Goal: Task Accomplishment & Management: Manage account settings

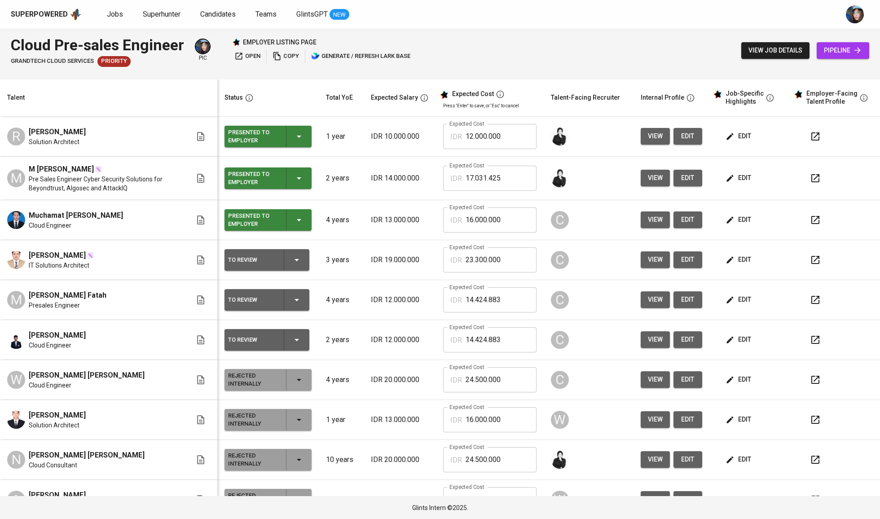
click at [717, 206] on td "edit" at bounding box center [749, 220] width 81 height 40
click at [730, 218] on span "edit" at bounding box center [739, 219] width 24 height 11
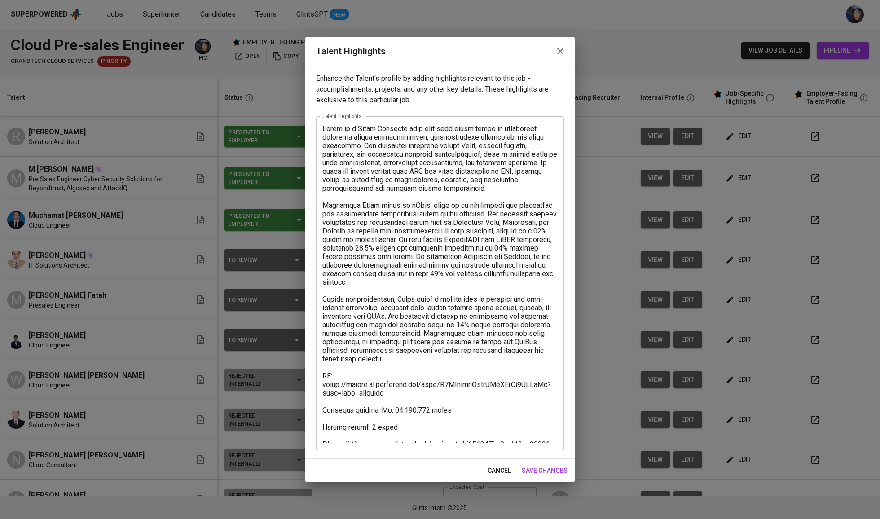
click at [427, 433] on textarea at bounding box center [439, 283] width 235 height 318
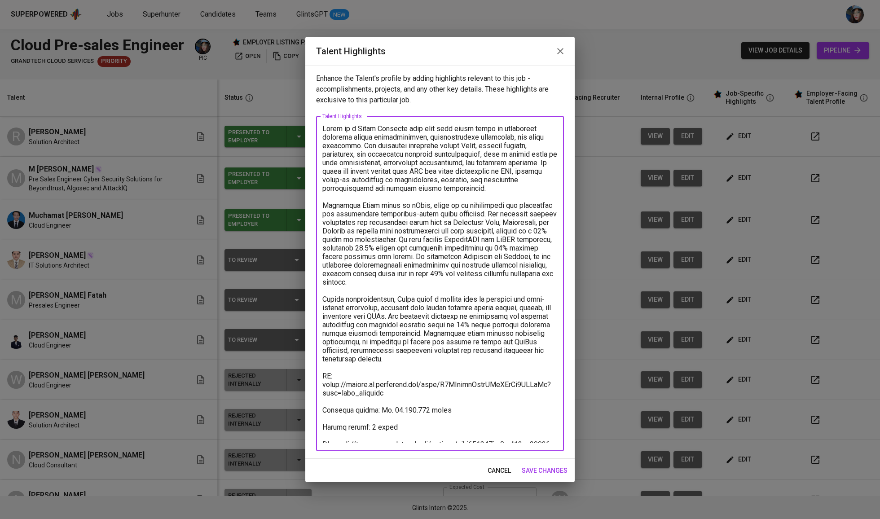
click at [427, 433] on textarea at bounding box center [439, 283] width 235 height 318
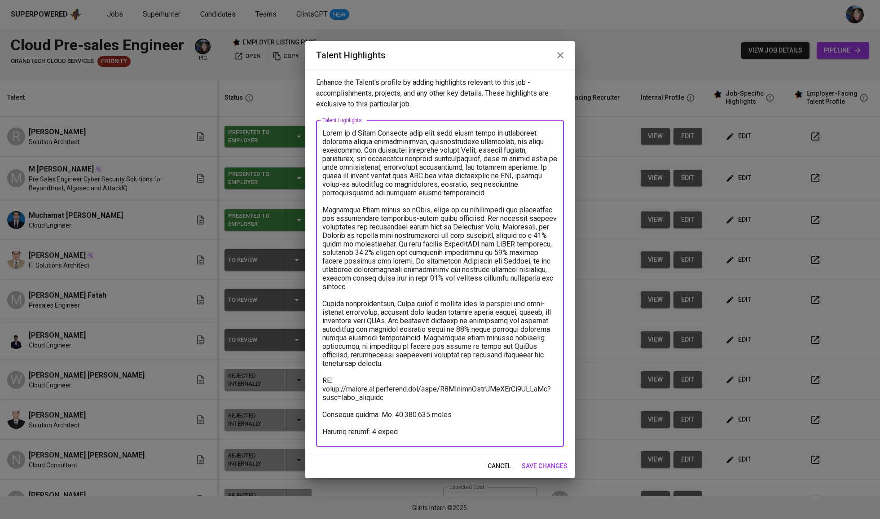
type textarea "[PERSON_NAME] is a Cloud Engineer with more than three years of experience span…"
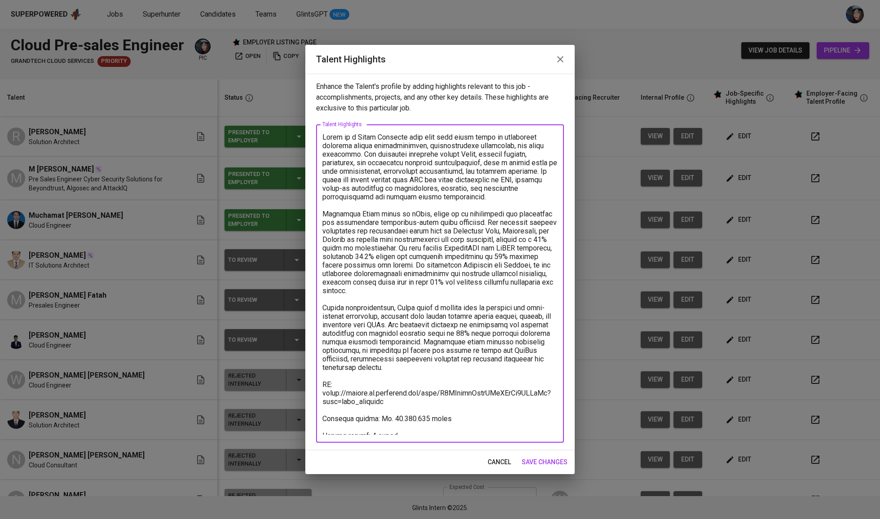
click at [532, 459] on span "save changes" at bounding box center [545, 462] width 46 height 11
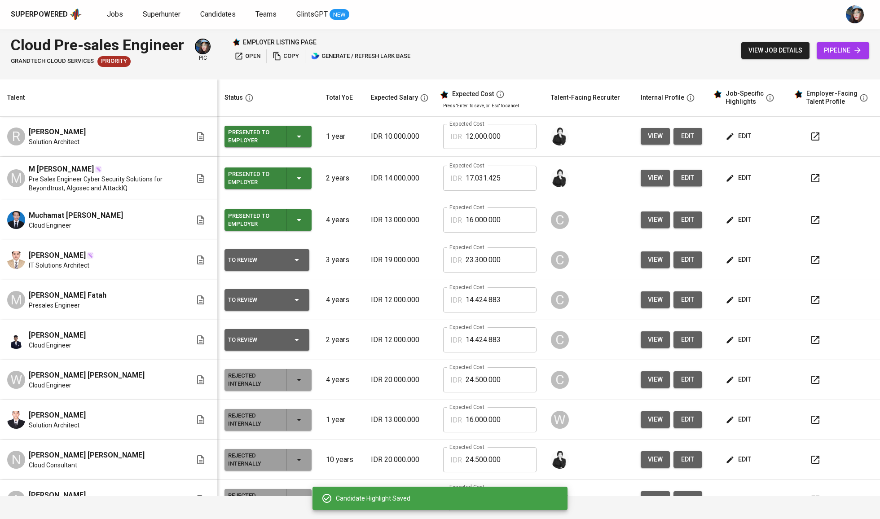
click at [732, 258] on span "edit" at bounding box center [739, 259] width 24 height 11
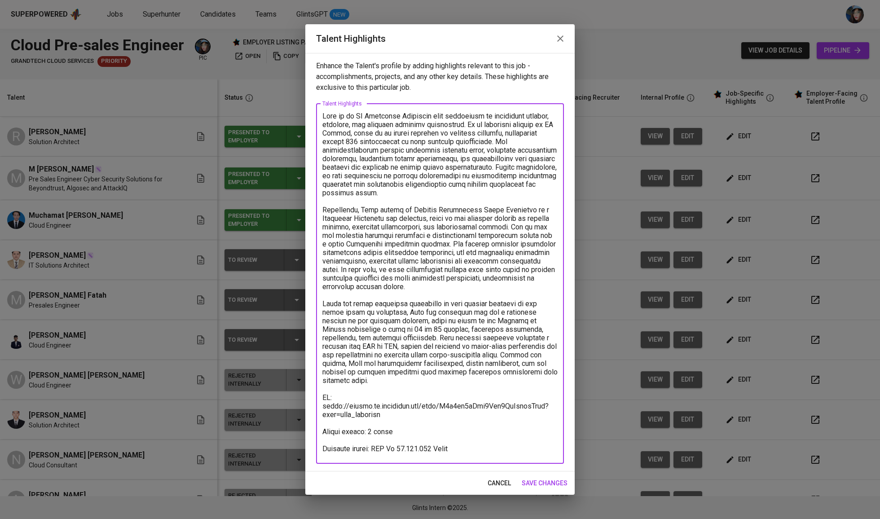
drag, startPoint x: 401, startPoint y: 398, endPoint x: 338, endPoint y: 390, distance: 64.2
click at [338, 390] on textarea at bounding box center [439, 283] width 235 height 343
click at [573, 38] on div "Talent Highlights" at bounding box center [439, 38] width 269 height 29
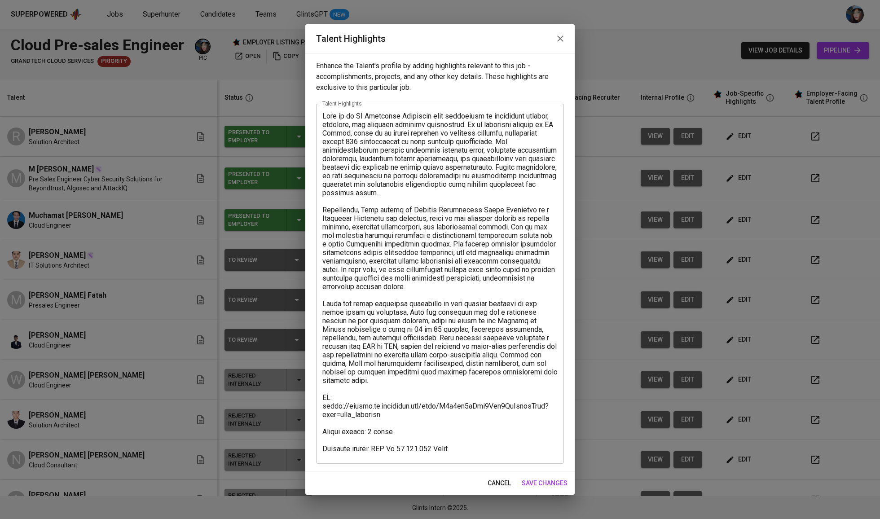
click at [573, 42] on div "Talent Highlights" at bounding box center [439, 38] width 269 height 29
click at [557, 38] on icon "button" at bounding box center [560, 38] width 6 height 6
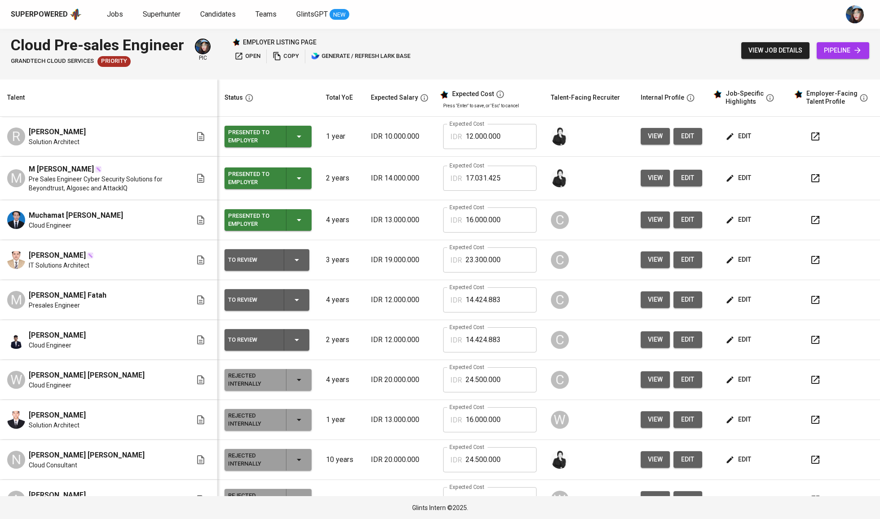
click at [300, 254] on div "To Review" at bounding box center [267, 260] width 78 height 22
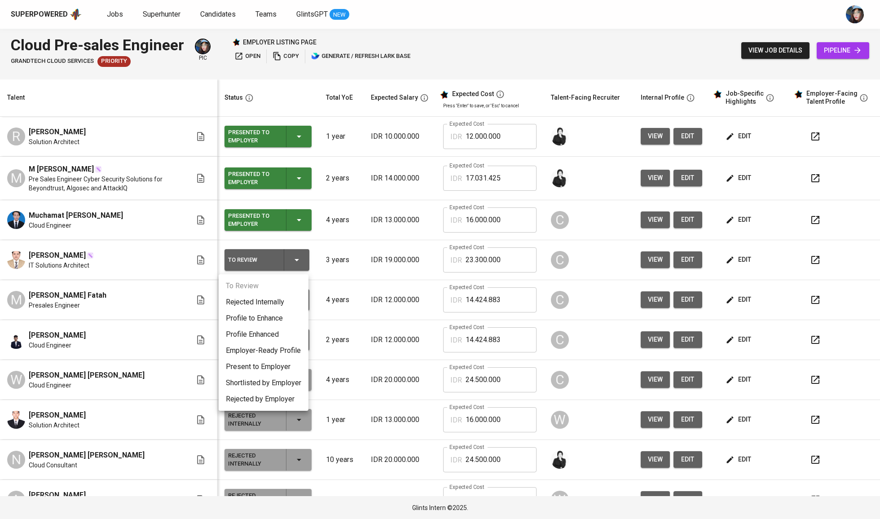
click at [257, 368] on li "Present to Employer" at bounding box center [264, 367] width 90 height 16
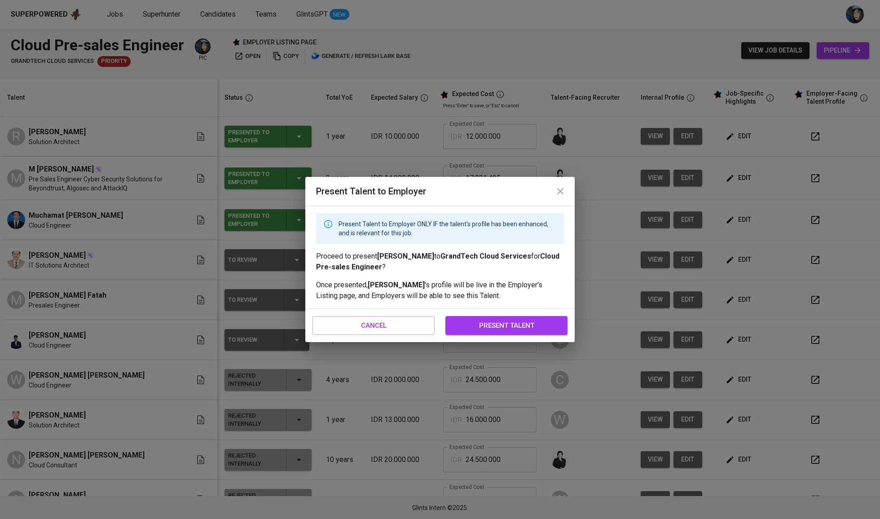
click at [539, 324] on span "present talent" at bounding box center [506, 326] width 102 height 12
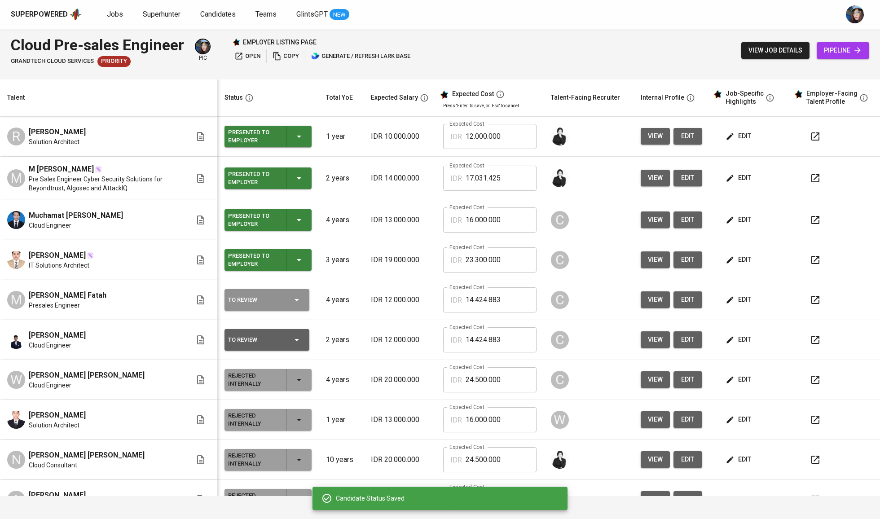
click at [297, 305] on icon "button" at bounding box center [296, 300] width 11 height 11
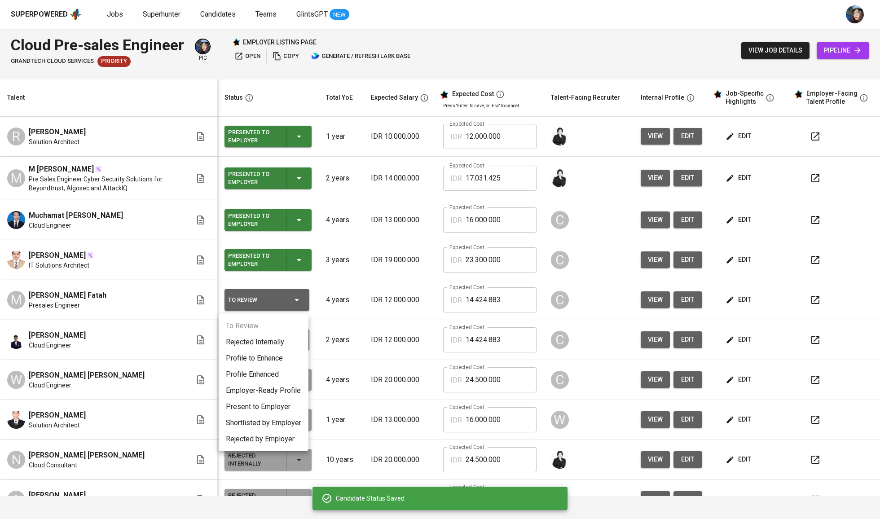
click at [275, 392] on li "Employer-Ready Profile" at bounding box center [264, 391] width 90 height 16
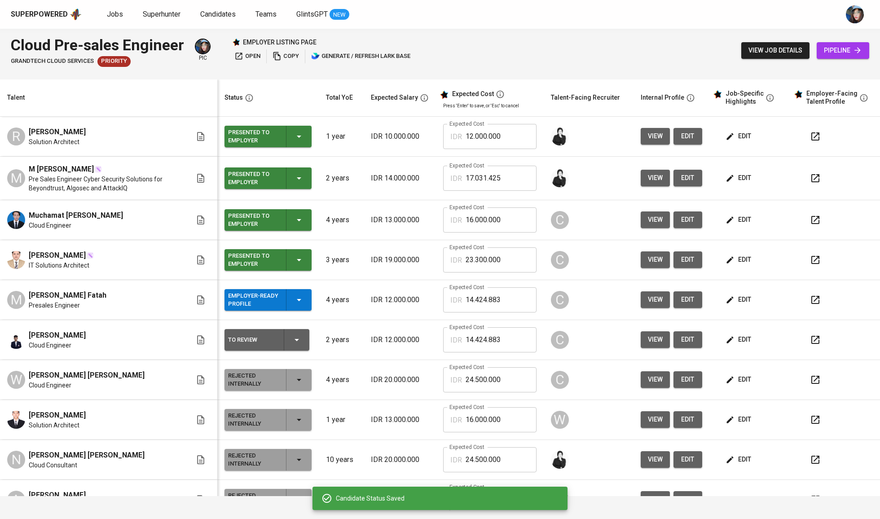
click at [300, 300] on icon "button" at bounding box center [299, 300] width 11 height 11
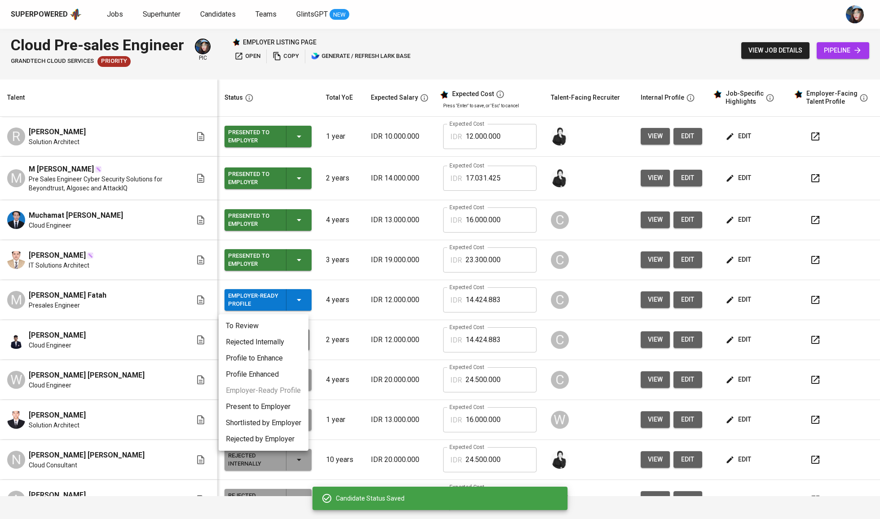
click at [281, 410] on li "Present to Employer" at bounding box center [264, 407] width 90 height 16
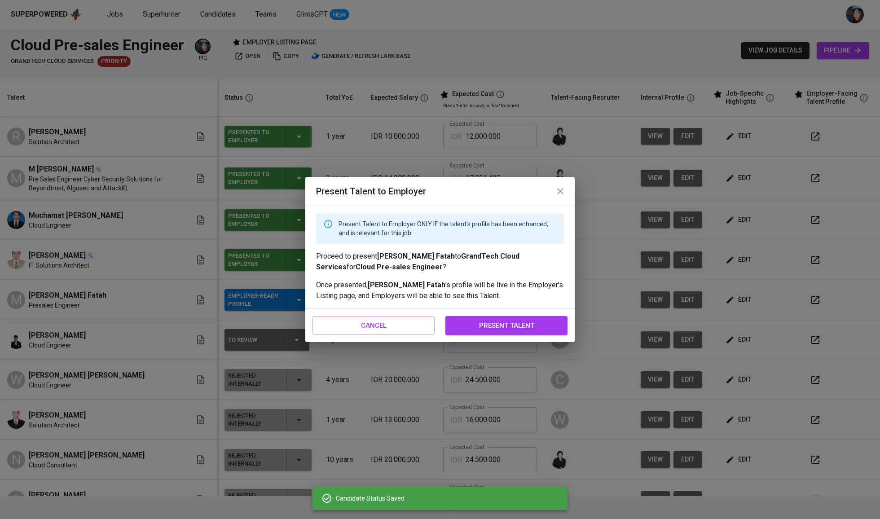
click at [538, 323] on span "present talent" at bounding box center [506, 326] width 102 height 12
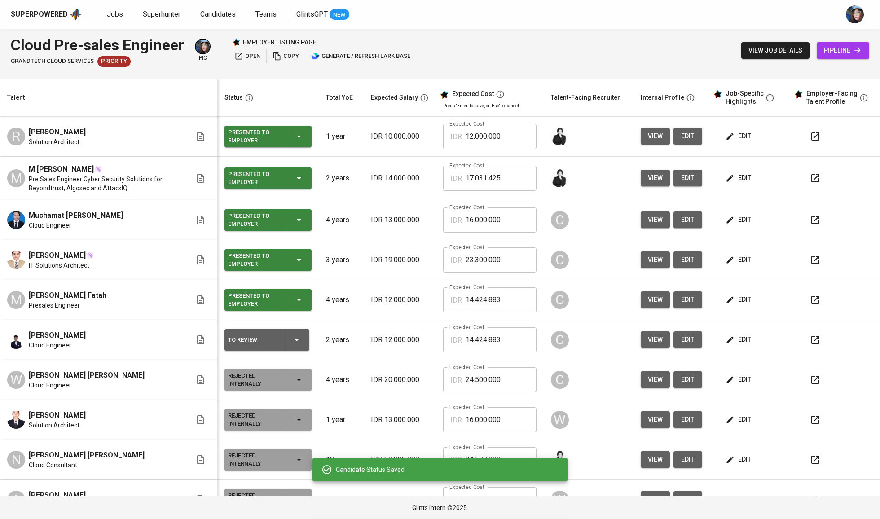
click at [295, 345] on icon "button" at bounding box center [296, 339] width 11 height 11
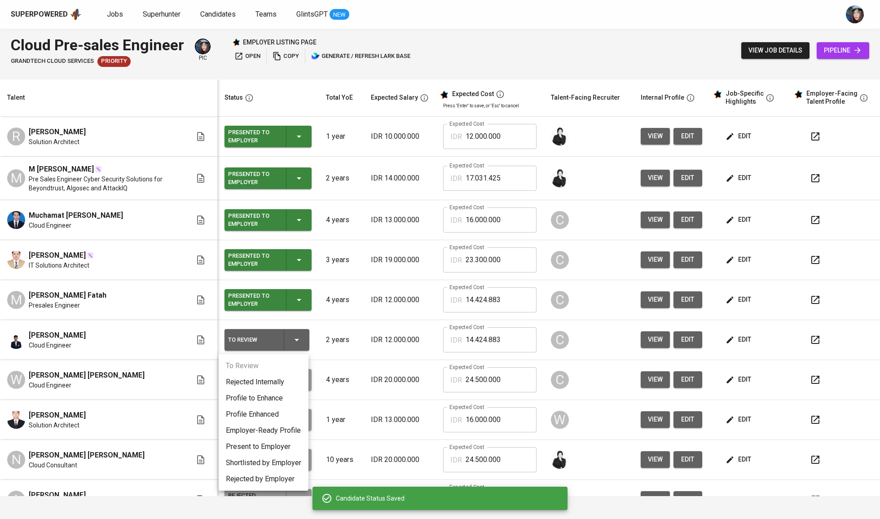
click at [250, 447] on li "Present to Employer" at bounding box center [264, 447] width 90 height 16
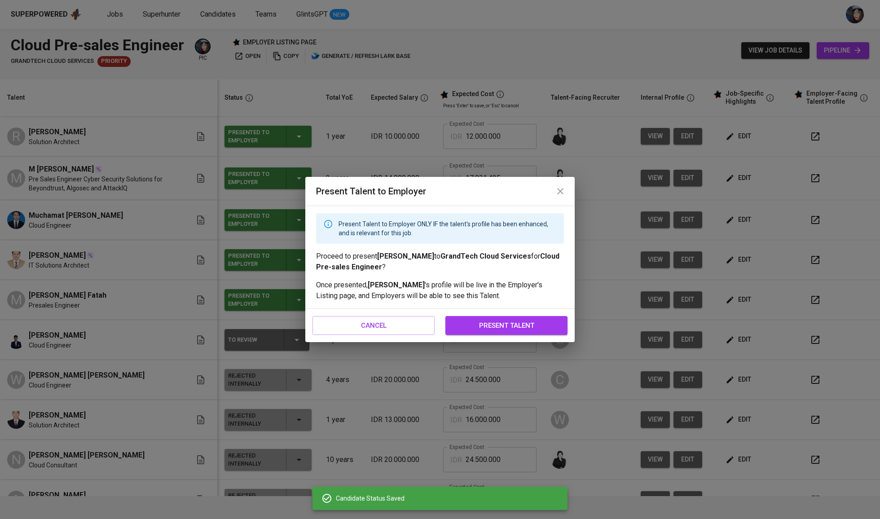
click at [519, 329] on span "present talent" at bounding box center [506, 326] width 102 height 12
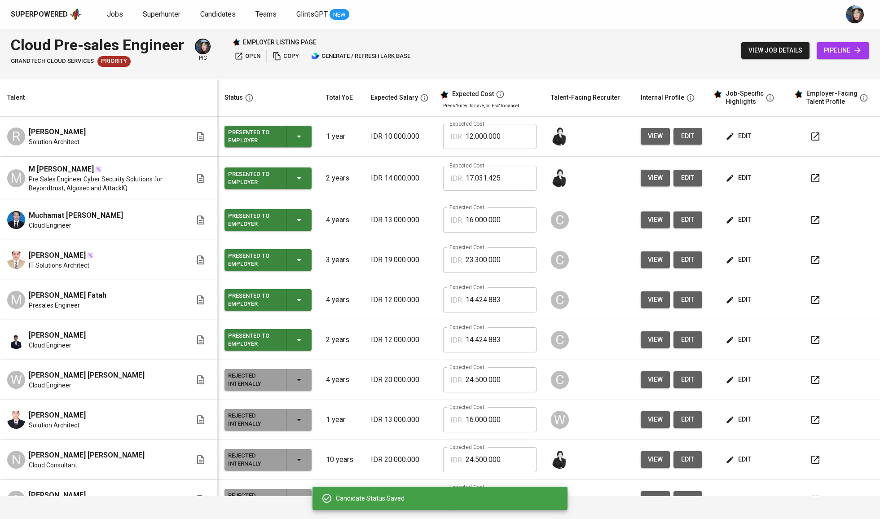
click at [726, 331] on td "edit" at bounding box center [749, 340] width 81 height 40
click at [727, 342] on icon "button" at bounding box center [730, 339] width 9 height 9
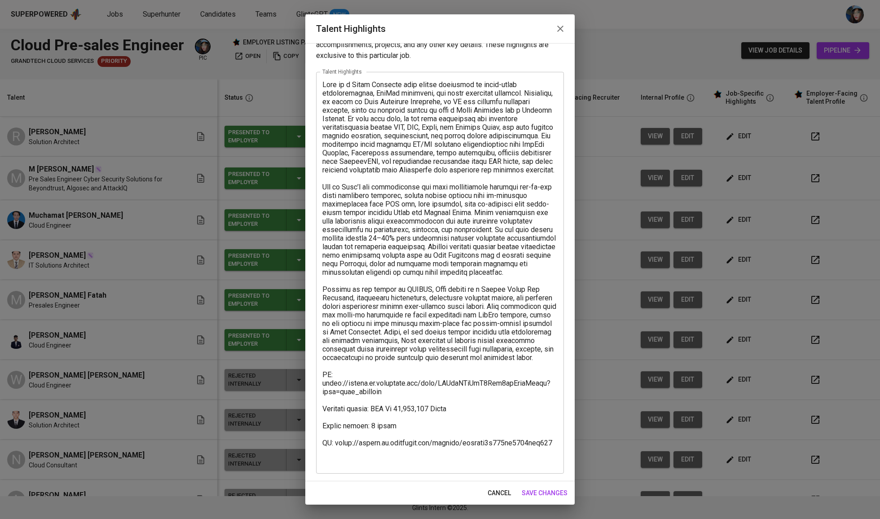
scroll to position [22, 0]
click at [394, 462] on textarea at bounding box center [439, 272] width 235 height 385
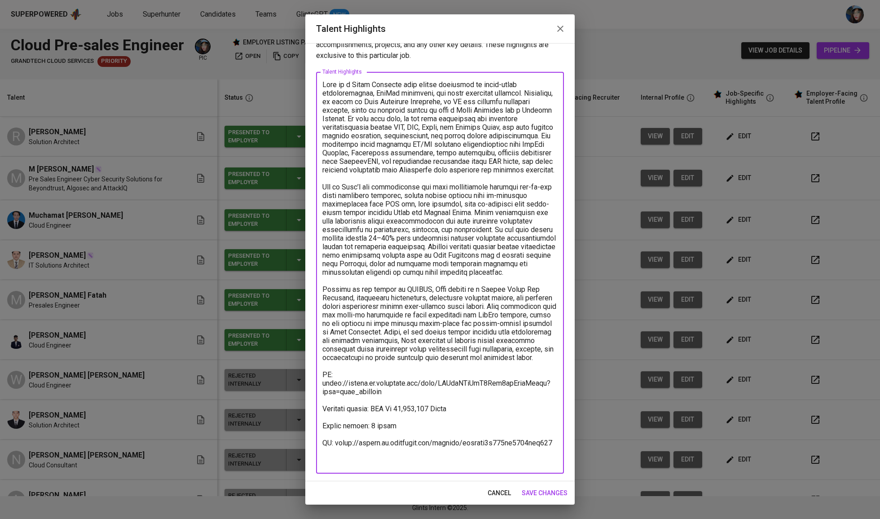
click at [394, 462] on textarea at bounding box center [439, 272] width 235 height 385
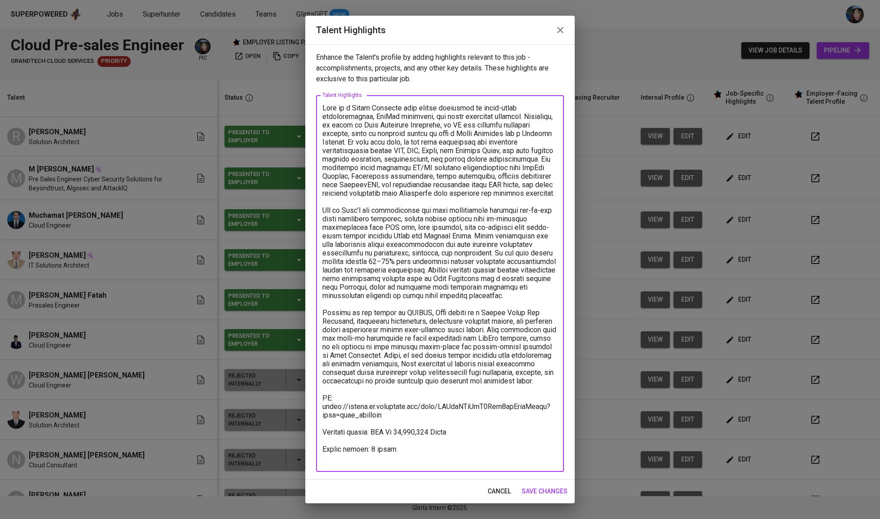
scroll to position [0, 0]
drag, startPoint x: 469, startPoint y: 447, endPoint x: 376, endPoint y: 442, distance: 93.5
click at [376, 442] on textarea at bounding box center [439, 284] width 235 height 360
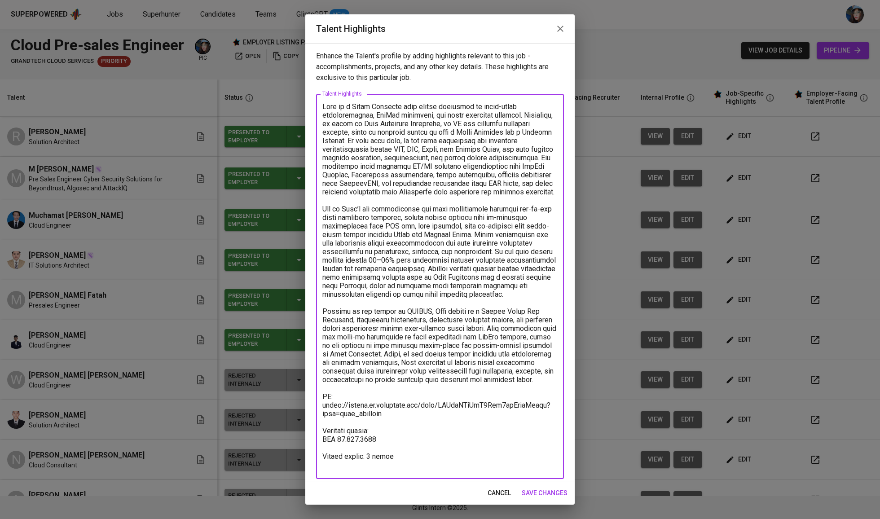
click at [372, 469] on textarea at bounding box center [439, 286] width 235 height 369
type textarea "Gary is a Cloud Engineer with strong expertise in multi-cloud infrastructure, D…"
click at [542, 495] on span "save changes" at bounding box center [545, 493] width 46 height 11
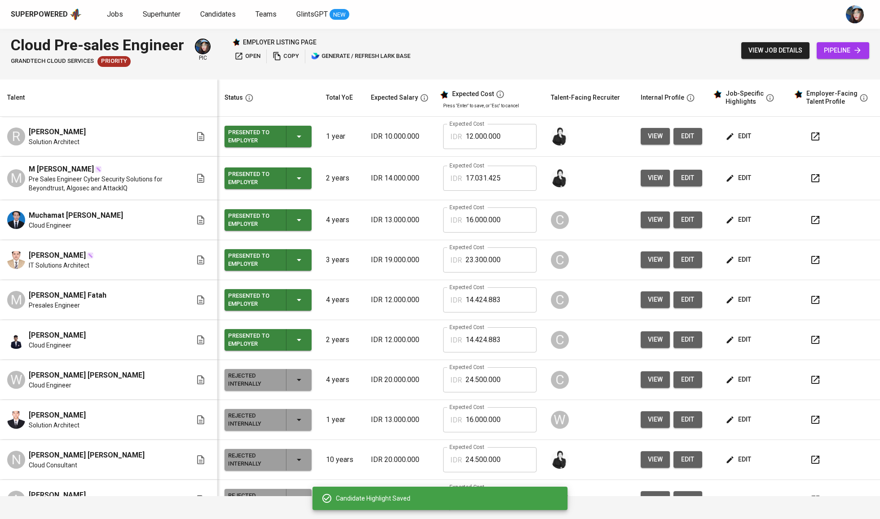
click at [717, 351] on td "edit" at bounding box center [749, 340] width 81 height 40
click at [731, 344] on span "edit" at bounding box center [739, 339] width 24 height 11
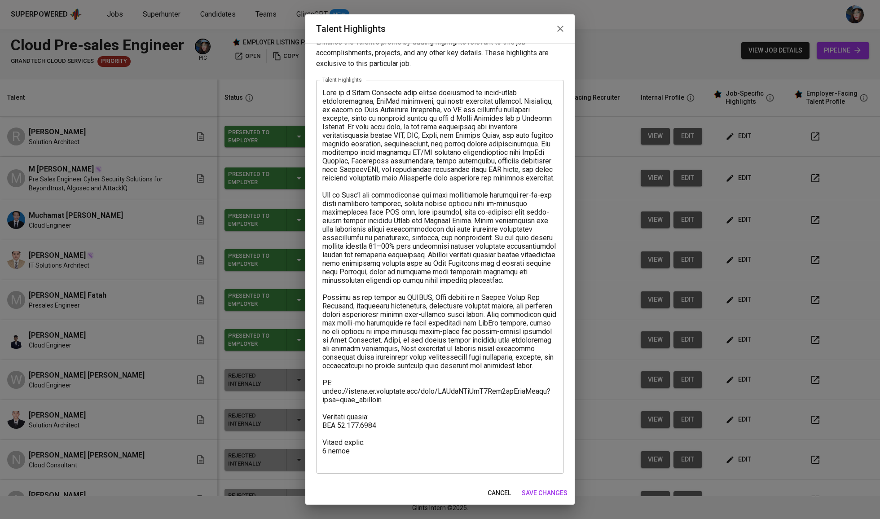
scroll to position [14, 0]
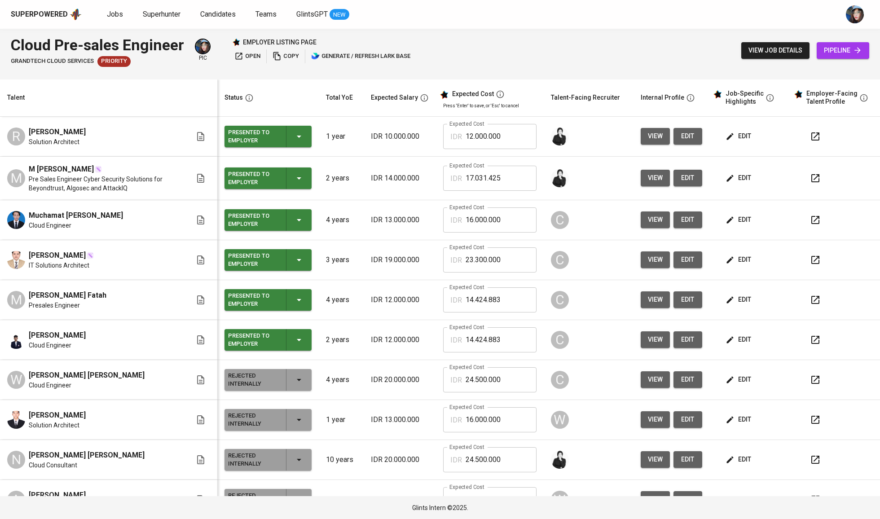
click at [518, 346] on input "14.424.883" at bounding box center [501, 339] width 71 height 25
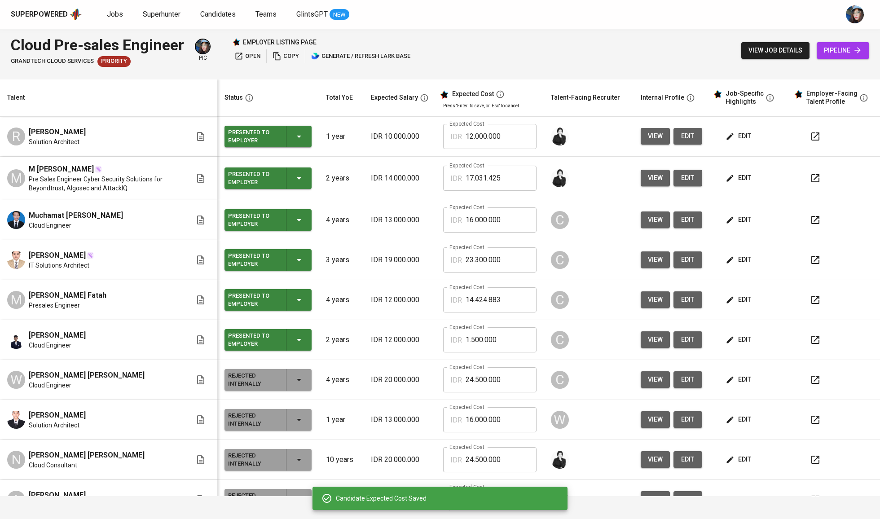
click at [506, 334] on input "1.500.000" at bounding box center [501, 339] width 71 height 25
type input "15.000.000"
click at [735, 290] on td "edit" at bounding box center [749, 300] width 81 height 40
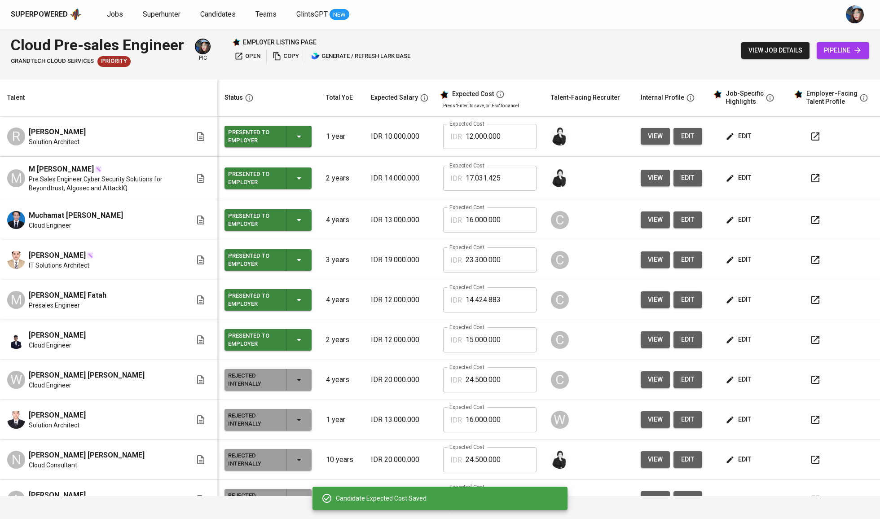
click at [736, 303] on span "edit" at bounding box center [739, 299] width 24 height 11
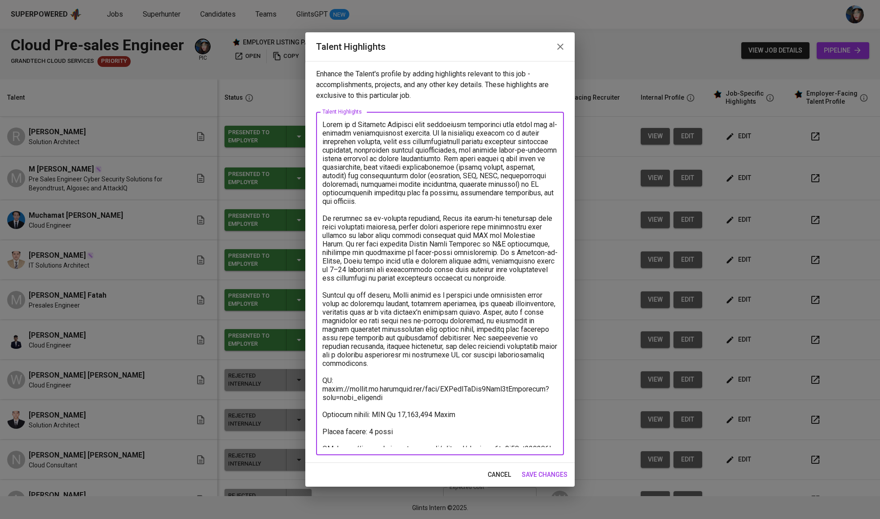
click at [381, 401] on textarea at bounding box center [439, 283] width 235 height 327
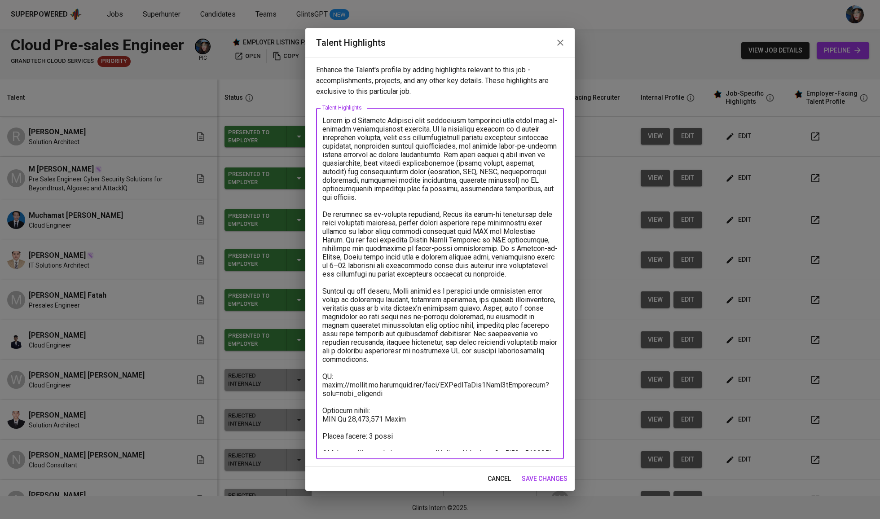
drag, startPoint x: 335, startPoint y: 406, endPoint x: 504, endPoint y: 406, distance: 168.8
click at [504, 406] on textarea at bounding box center [439, 283] width 235 height 335
click at [385, 421] on textarea at bounding box center [439, 283] width 235 height 335
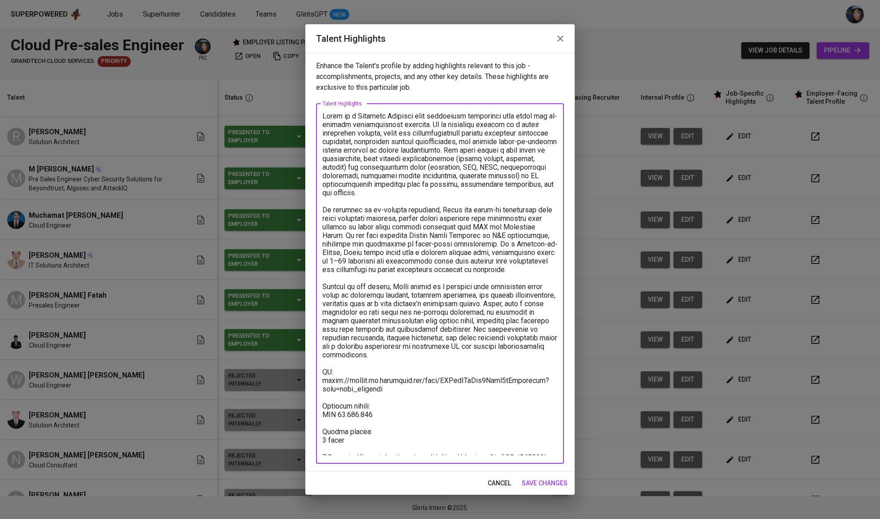
click at [372, 446] on textarea at bounding box center [439, 283] width 235 height 343
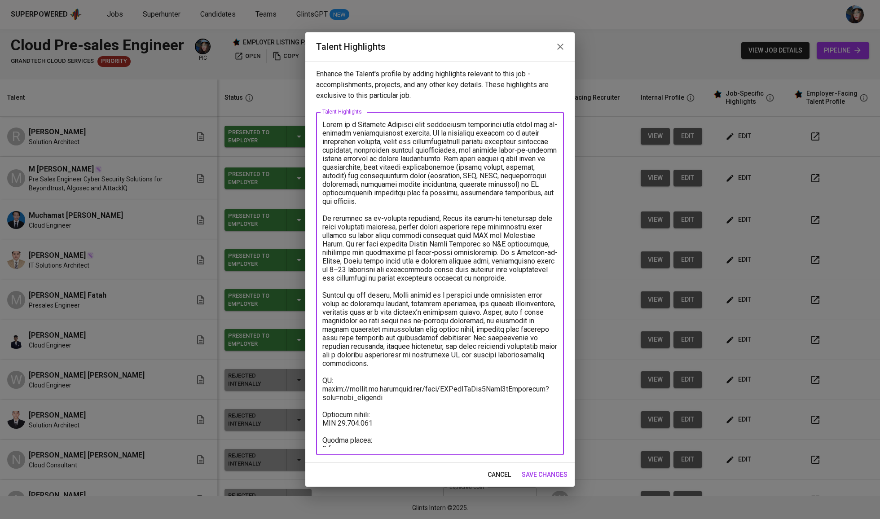
type textarea "Fatah is a Presales Engineer with experience supporting both cloud and on-premi…"
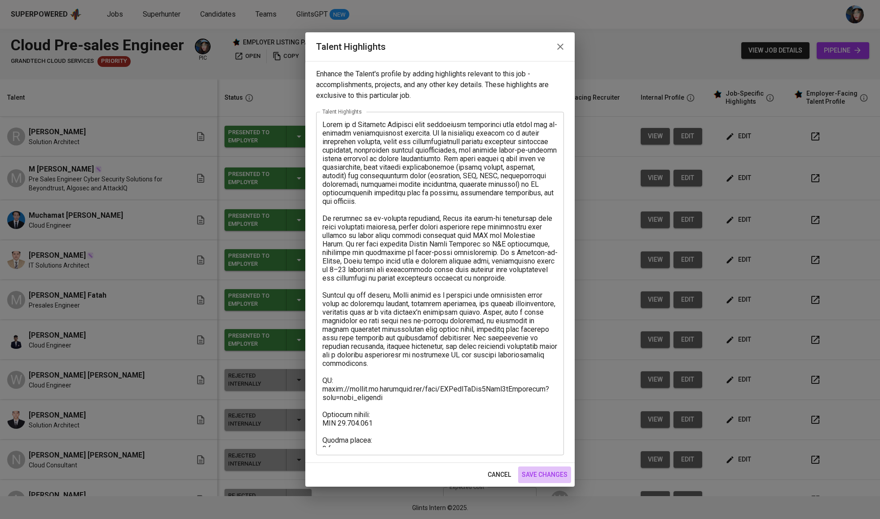
click at [551, 473] on span "save changes" at bounding box center [545, 474] width 46 height 11
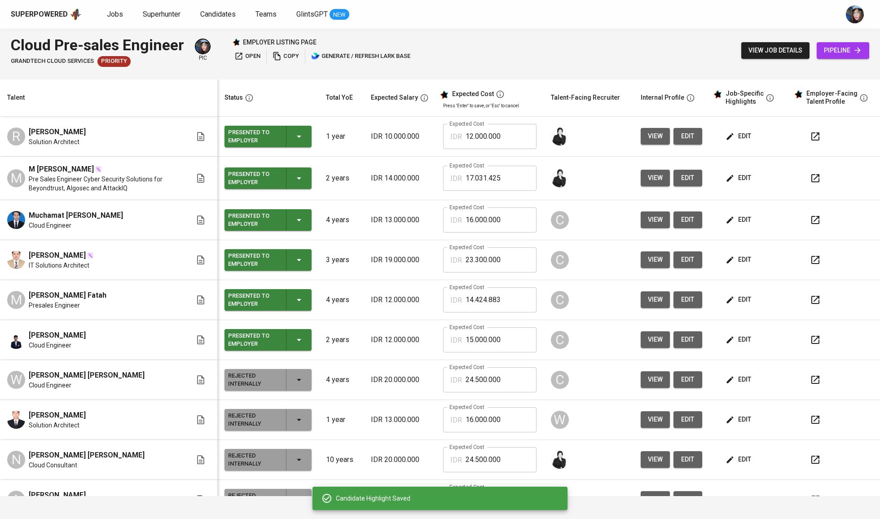
click at [498, 304] on input "14.424.883" at bounding box center [501, 299] width 71 height 25
type input "1"
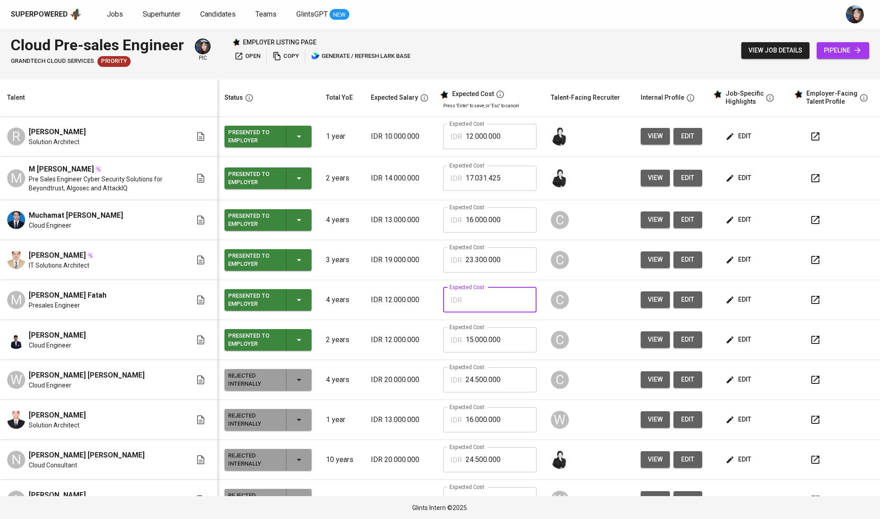
type input "2"
type input "18.000.000"
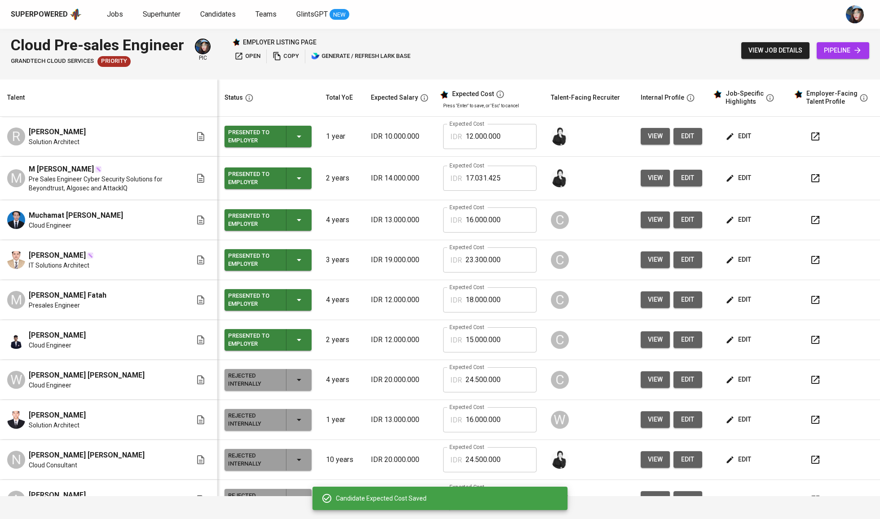
click at [738, 291] on td "edit" at bounding box center [749, 300] width 81 height 40
click at [736, 305] on span "edit" at bounding box center [739, 299] width 24 height 11
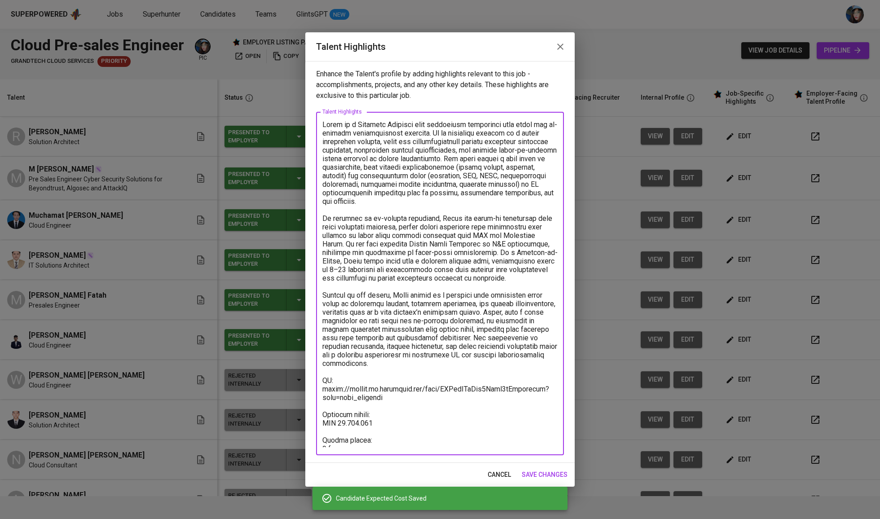
drag, startPoint x: 377, startPoint y: 412, endPoint x: 336, endPoint y: 411, distance: 41.3
click at [336, 411] on textarea at bounding box center [439, 283] width 235 height 327
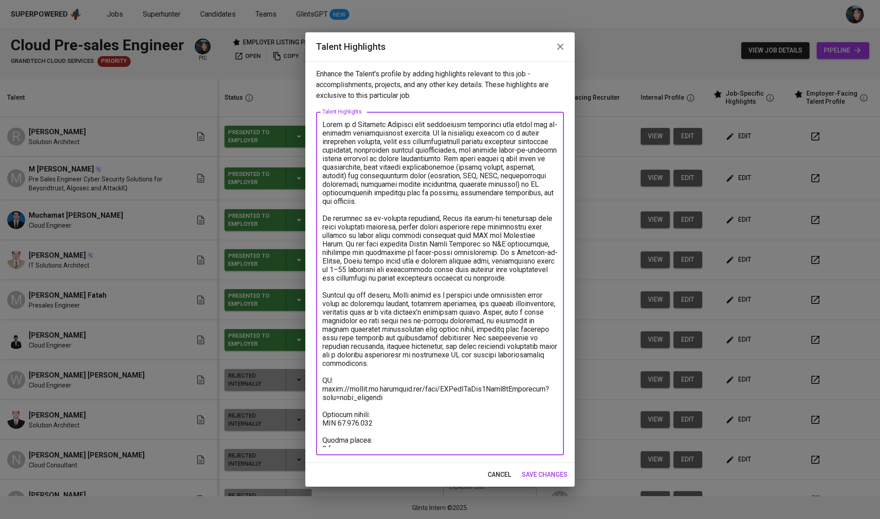
type textarea "Fatah is a Presales Engineer with experience supporting both cloud and on-premi…"
click at [559, 464] on div "cancel save changes" at bounding box center [439, 475] width 269 height 24
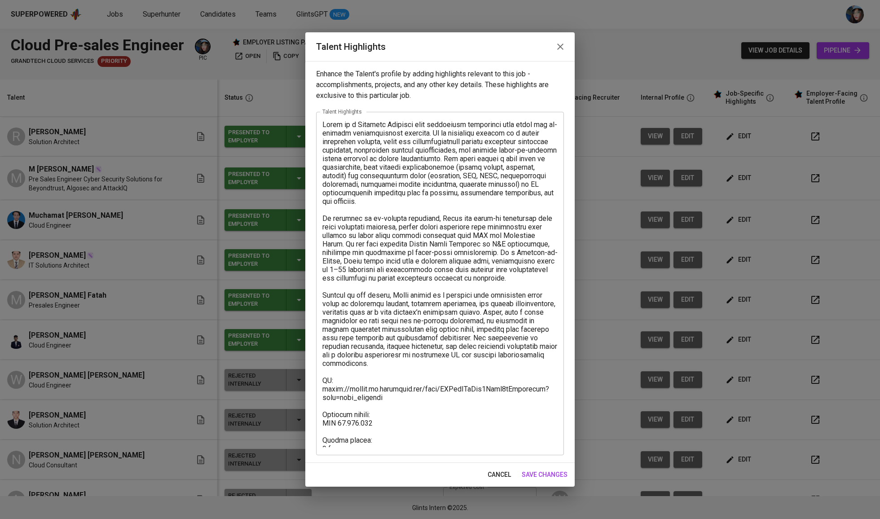
click at [559, 469] on span "save changes" at bounding box center [545, 474] width 46 height 11
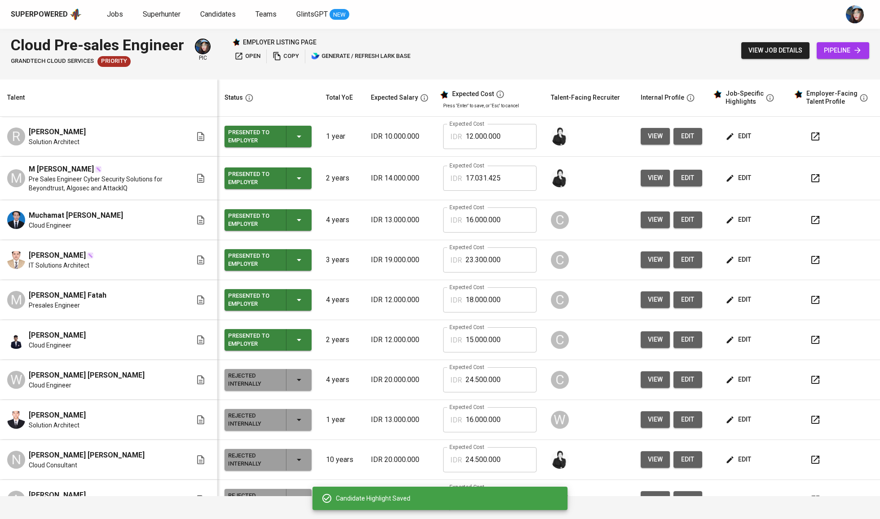
click at [500, 262] on input "23.300.000" at bounding box center [501, 259] width 71 height 25
click at [726, 261] on icon "button" at bounding box center [730, 259] width 9 height 9
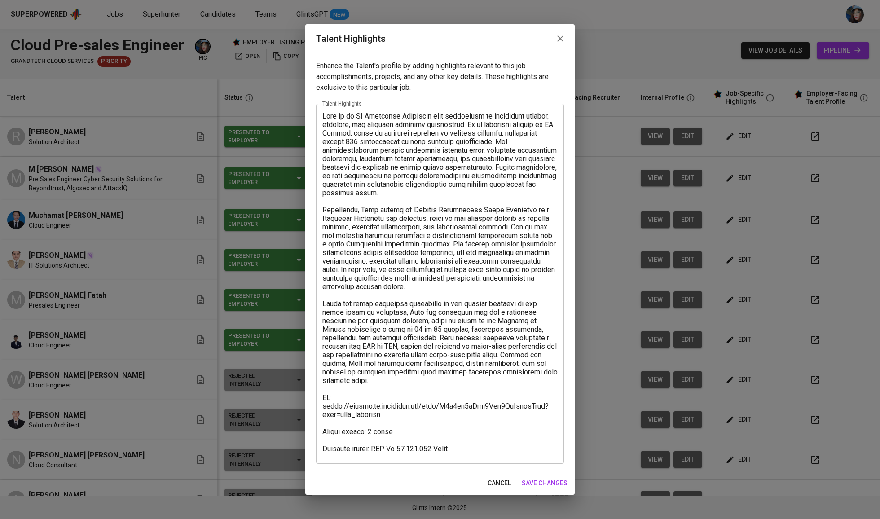
click at [399, 433] on textarea at bounding box center [439, 283] width 235 height 343
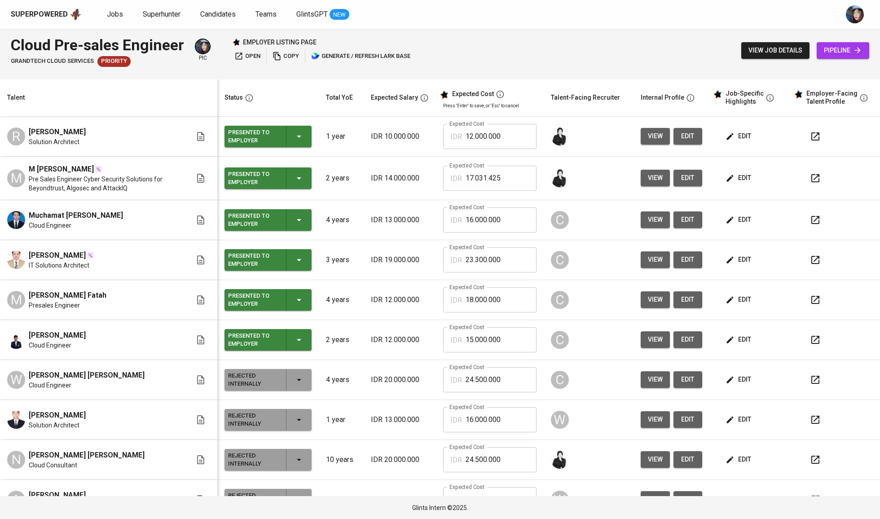
click at [301, 262] on div "Presented to Employer" at bounding box center [268, 260] width 80 height 22
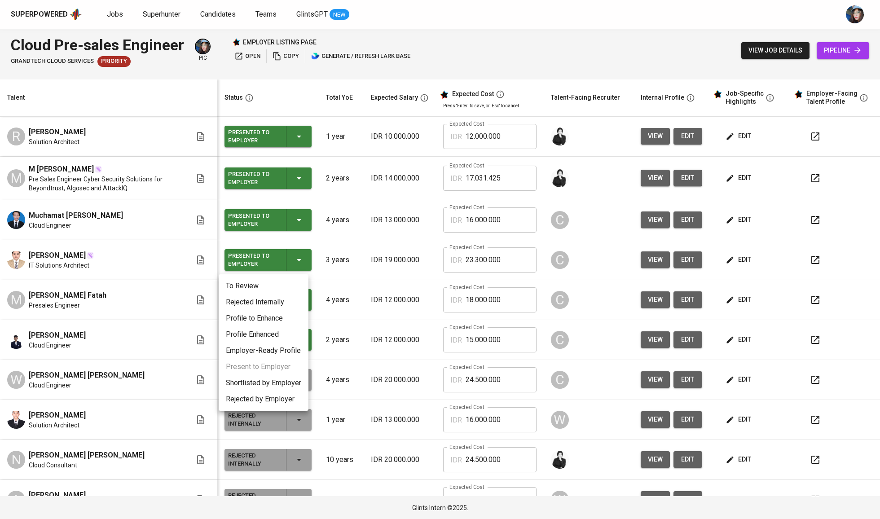
click at [273, 306] on li "Rejected Internally" at bounding box center [264, 302] width 90 height 16
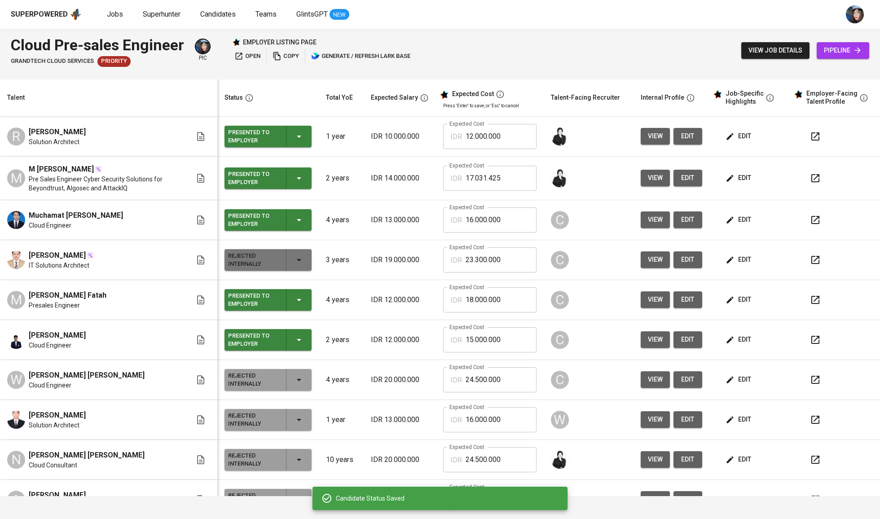
click at [295, 263] on icon "button" at bounding box center [299, 260] width 11 height 11
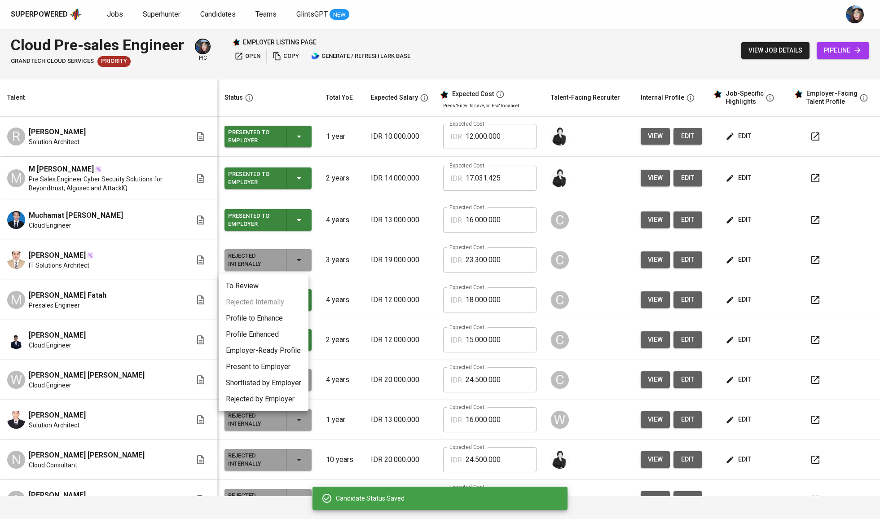
click at [286, 280] on li "To Review" at bounding box center [264, 286] width 90 height 16
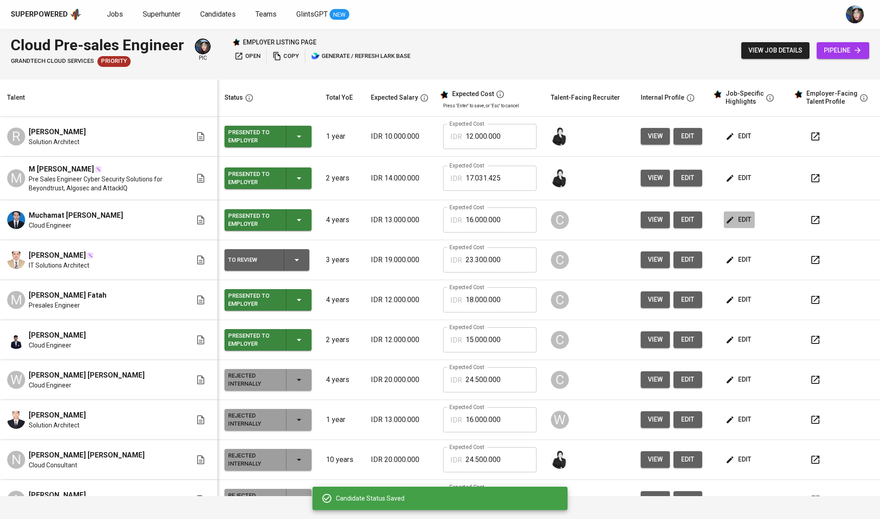
click at [737, 220] on span "edit" at bounding box center [739, 219] width 24 height 11
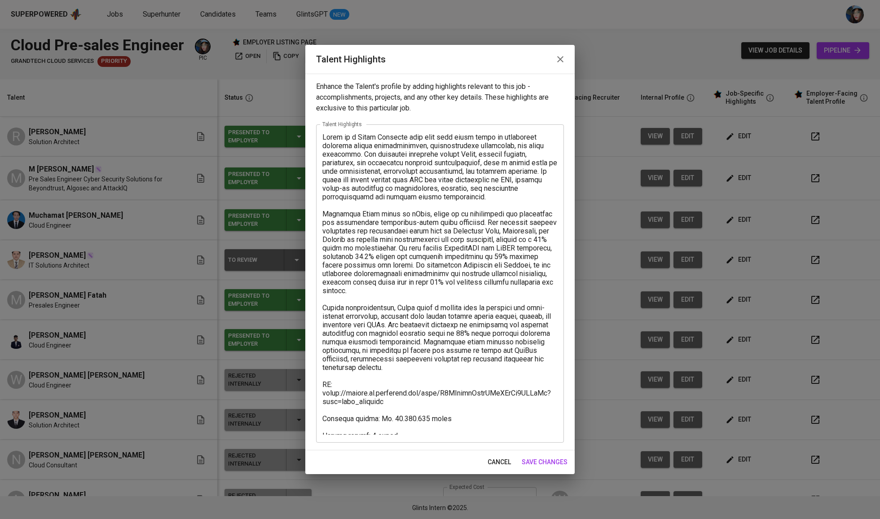
drag, startPoint x: 388, startPoint y: 405, endPoint x: 392, endPoint y: 409, distance: 5.5
click at [389, 405] on textarea at bounding box center [439, 284] width 235 height 302
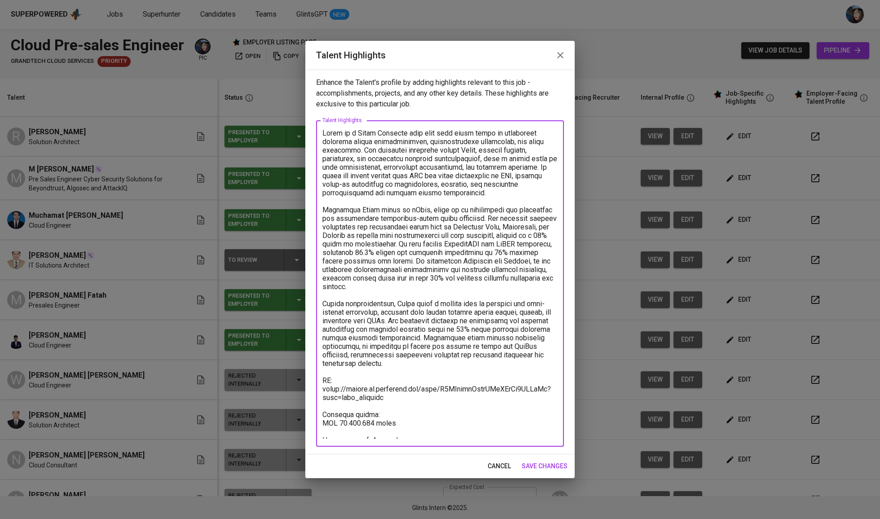
drag, startPoint x: 374, startPoint y: 408, endPoint x: 440, endPoint y: 408, distance: 65.6
click at [440, 408] on textarea at bounding box center [439, 284] width 235 height 310
type textarea "Riyan is a Cloud Engineer with more than three years of experience spanning sys…"
click at [546, 473] on button "save changes" at bounding box center [544, 466] width 53 height 17
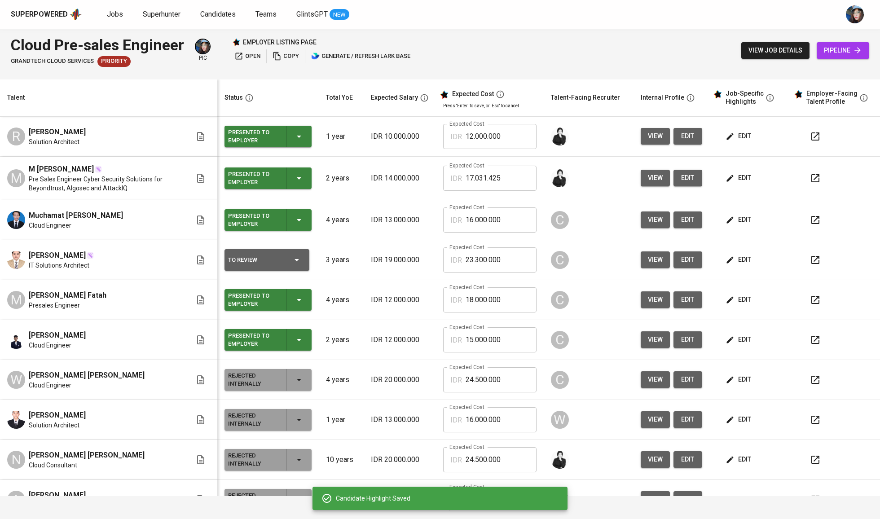
click at [741, 178] on span "edit" at bounding box center [739, 177] width 24 height 11
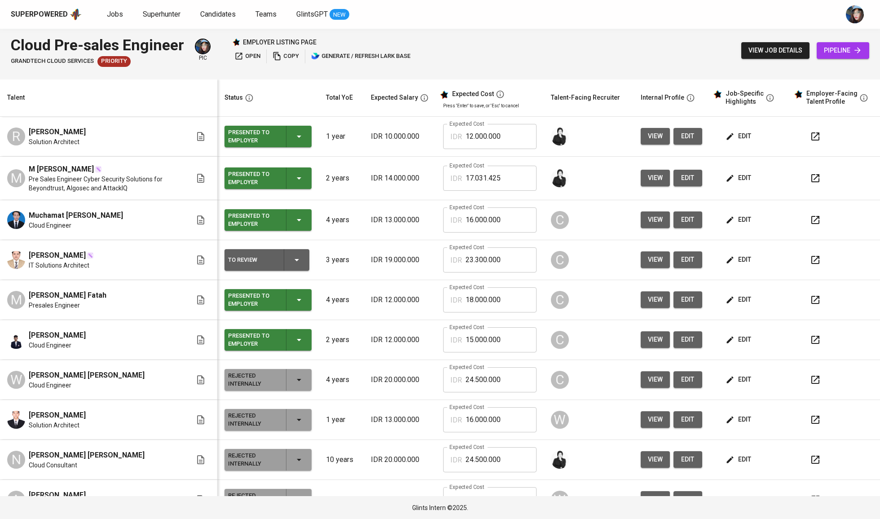
click at [738, 176] on span "edit" at bounding box center [739, 177] width 24 height 11
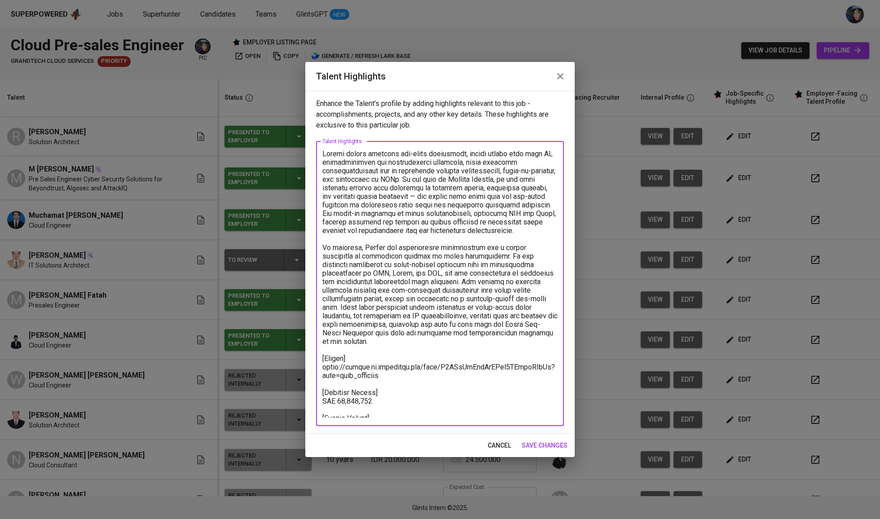
drag, startPoint x: 379, startPoint y: 392, endPoint x: 311, endPoint y: 390, distance: 68.7
click at [311, 390] on div "Enhance the Talent's profile by adding highlights relevant to this job - accomp…" at bounding box center [439, 262] width 269 height 343
type textarea "Naufal brings relevant pre-sales experience, having worked with both IT infrast…"
click at [532, 441] on span "save changes" at bounding box center [545, 445] width 46 height 11
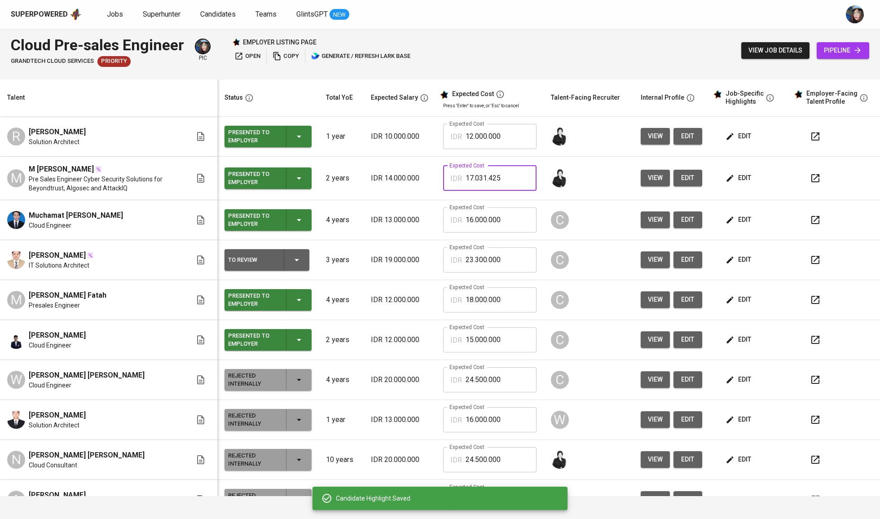
click at [469, 183] on input "17.031.425" at bounding box center [501, 178] width 71 height 25
type input "17.500.000"
click at [500, 128] on input "12.000.000" at bounding box center [501, 136] width 71 height 25
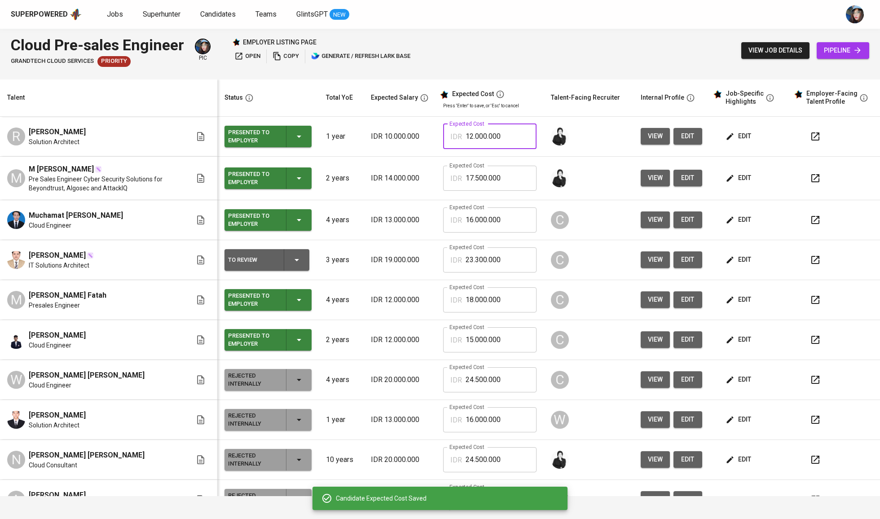
click at [500, 128] on input "12.000.000" at bounding box center [501, 136] width 71 height 25
type input "12.000.000"
click at [726, 138] on icon "button" at bounding box center [730, 136] width 9 height 9
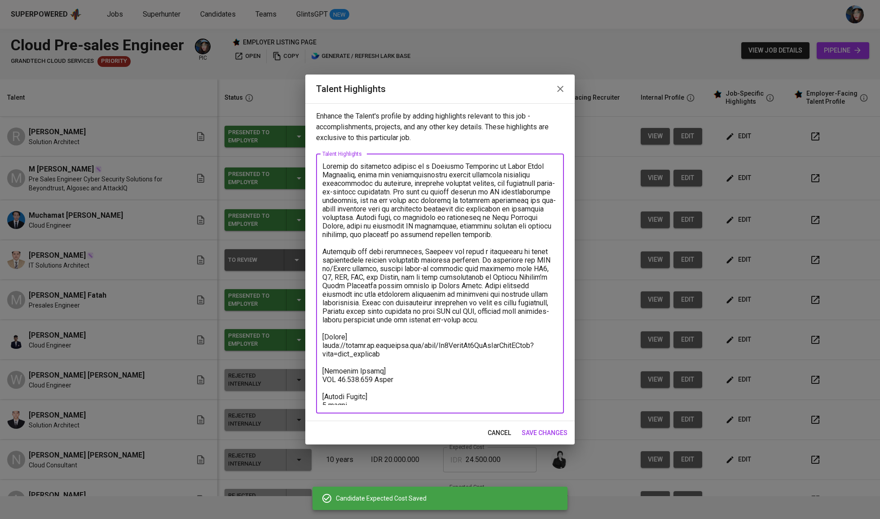
drag, startPoint x: 397, startPoint y: 377, endPoint x: 378, endPoint y: 376, distance: 18.9
click at [378, 376] on textarea at bounding box center [439, 283] width 235 height 243
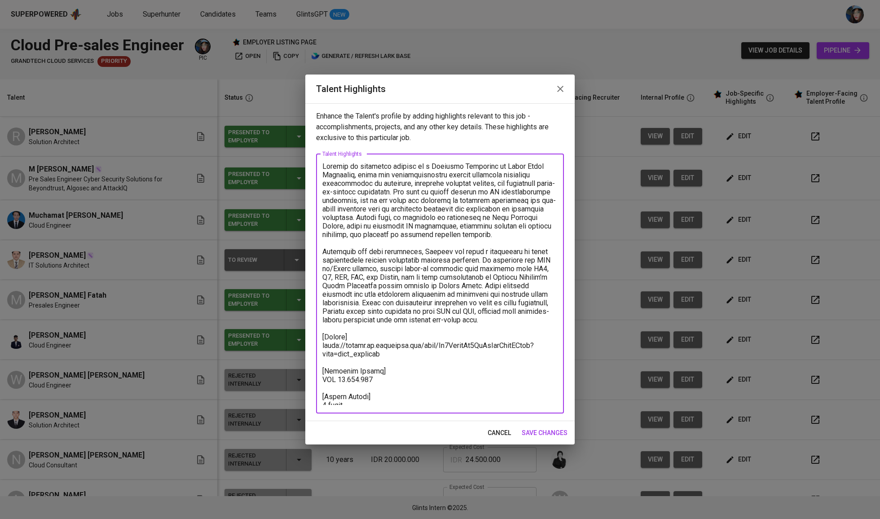
type textarea "Richard is currently working as a Solution Architect at Sapta Tunas Teknologi, …"
click at [537, 431] on span "save changes" at bounding box center [545, 432] width 46 height 11
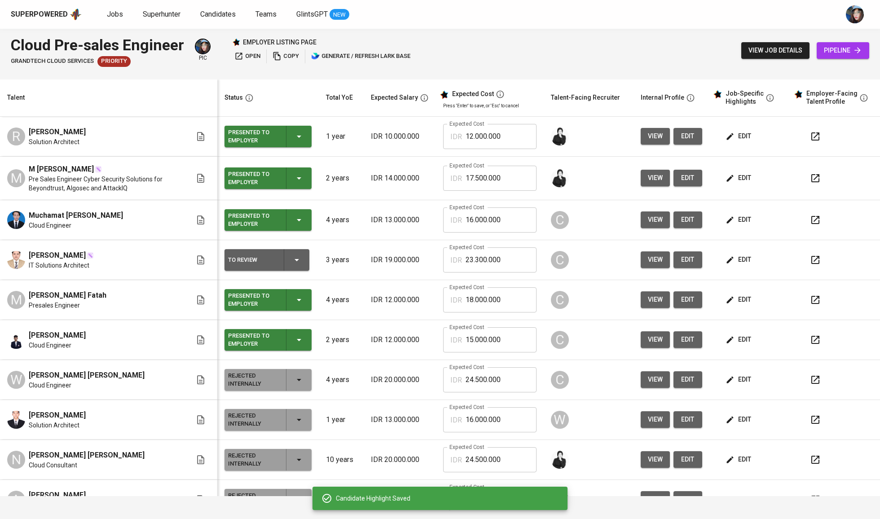
click at [733, 176] on span "edit" at bounding box center [739, 177] width 24 height 11
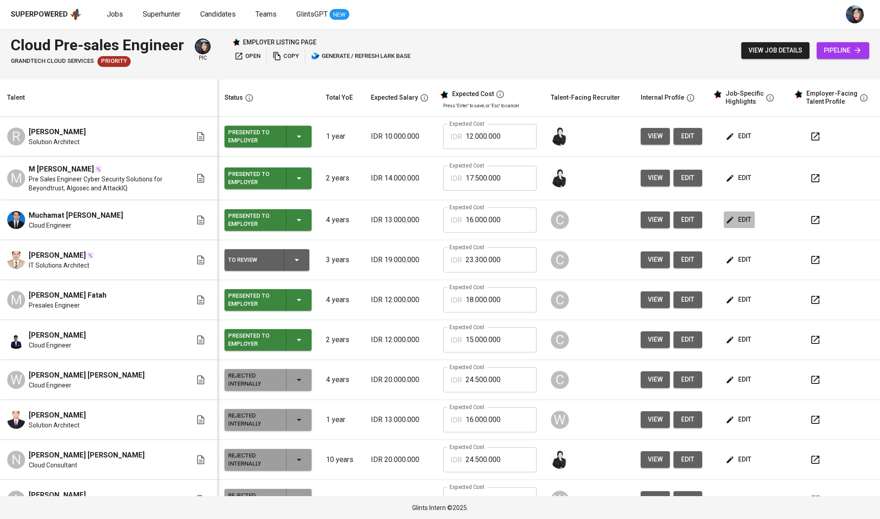
click at [735, 221] on span "edit" at bounding box center [739, 219] width 24 height 11
click at [713, 216] on td "edit" at bounding box center [749, 220] width 81 height 40
click at [732, 223] on span "edit" at bounding box center [739, 219] width 24 height 11
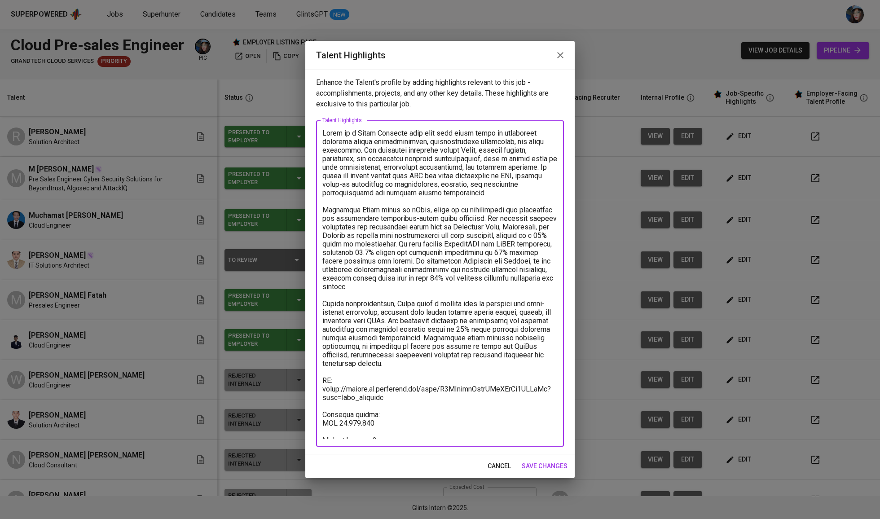
drag, startPoint x: 383, startPoint y: 409, endPoint x: 342, endPoint y: 412, distance: 41.0
click at [342, 412] on textarea at bounding box center [439, 284] width 235 height 310
click at [544, 378] on textarea at bounding box center [439, 284] width 235 height 310
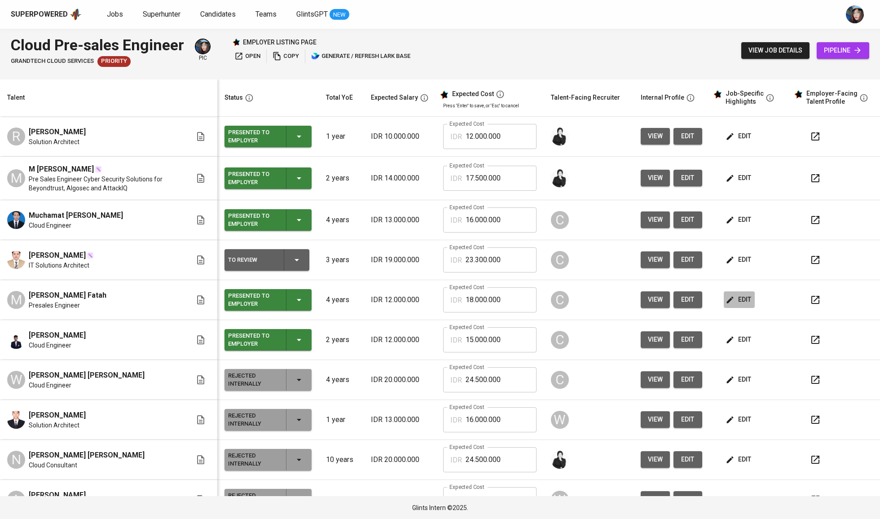
click at [727, 298] on icon "button" at bounding box center [730, 299] width 9 height 9
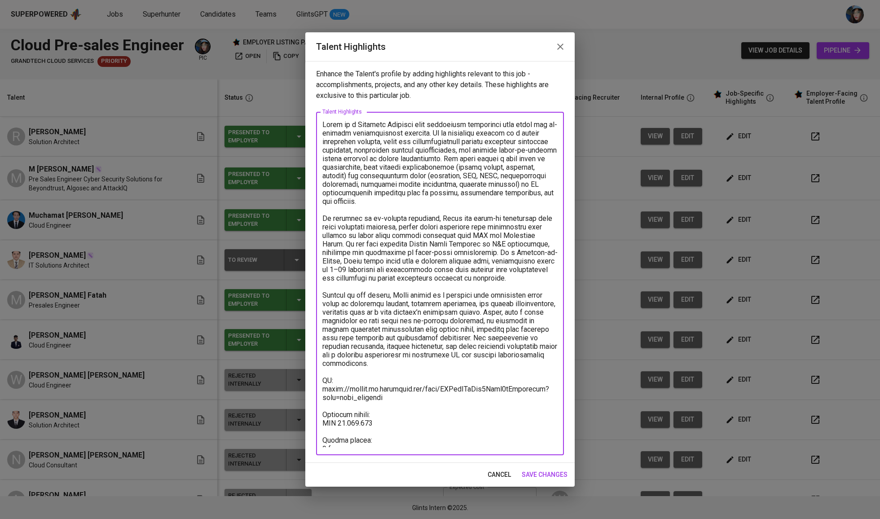
drag, startPoint x: 378, startPoint y: 408, endPoint x: 340, endPoint y: 409, distance: 38.2
click at [340, 409] on textarea at bounding box center [439, 283] width 235 height 327
type textarea "Fatah is a Presales Engineer with experience supporting both cloud and on-premi…"
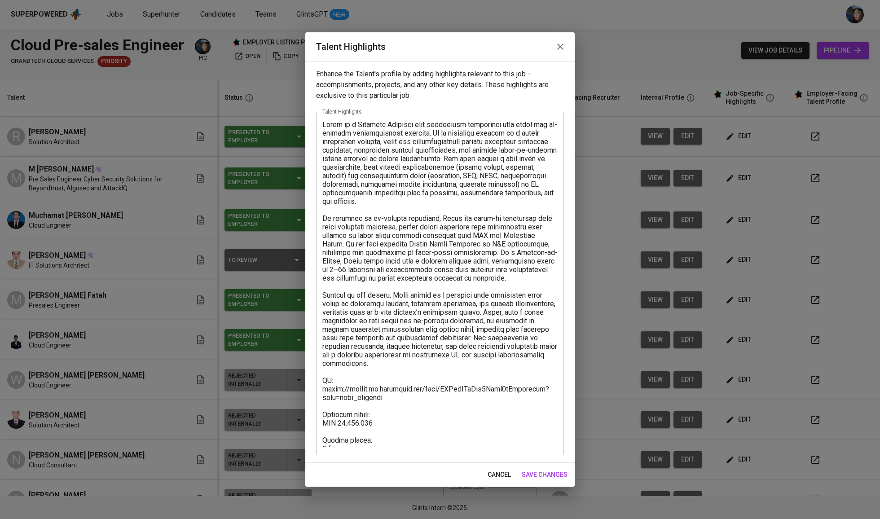
click at [567, 484] on div "cancel save changes" at bounding box center [439, 475] width 269 height 24
click at [561, 475] on span "save changes" at bounding box center [545, 474] width 46 height 11
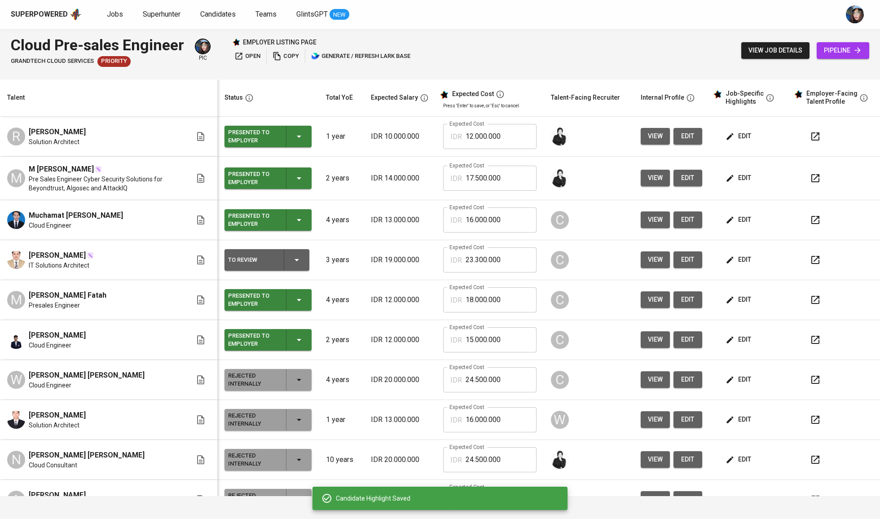
click at [589, 242] on td "C" at bounding box center [589, 260] width 90 height 40
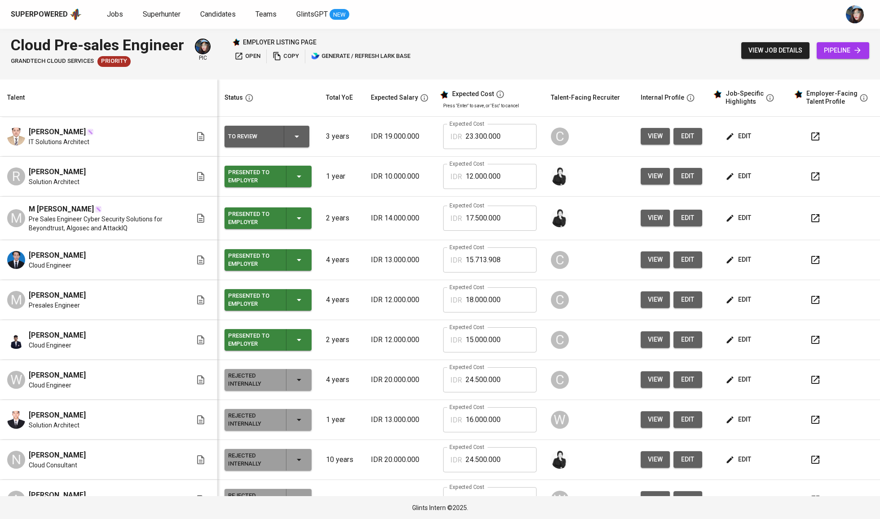
click at [730, 260] on span "edit" at bounding box center [739, 259] width 24 height 11
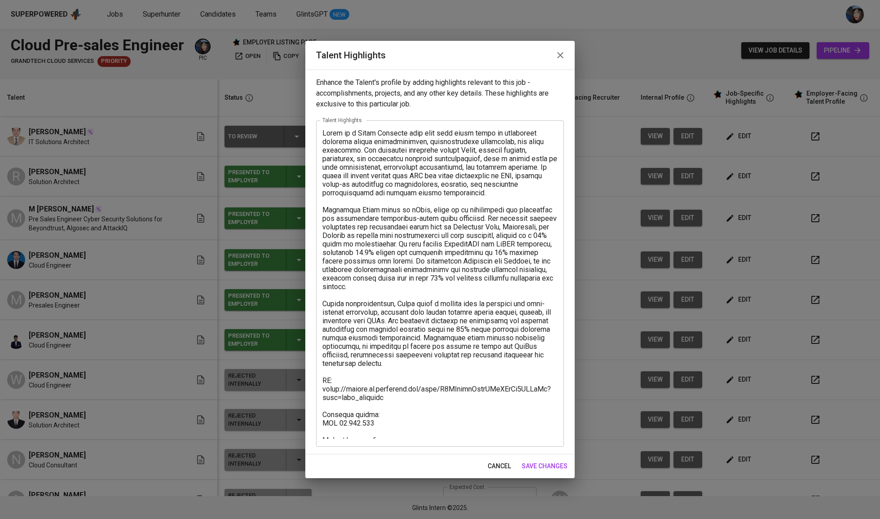
click at [558, 461] on span "save changes" at bounding box center [545, 466] width 46 height 11
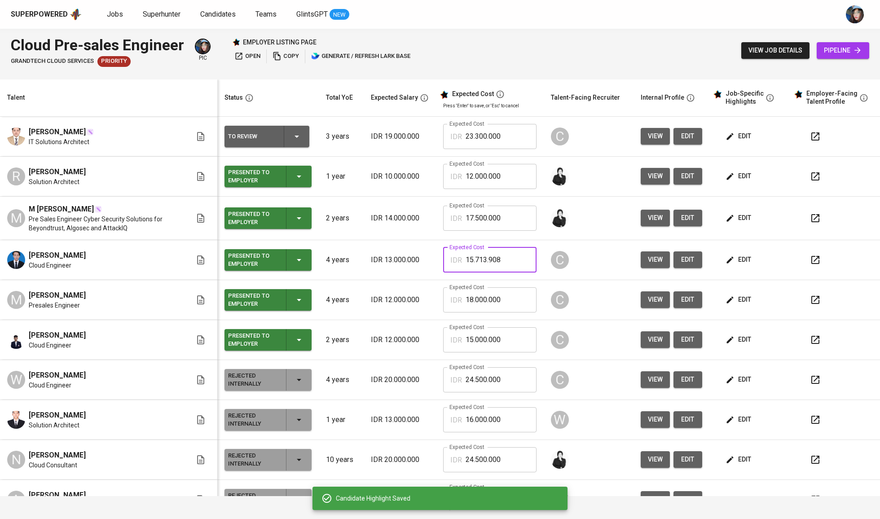
click at [523, 261] on input "15.713.908" at bounding box center [501, 259] width 71 height 25
type input "16.000.000"
click at [515, 307] on input "18.000.000" at bounding box center [501, 299] width 71 height 25
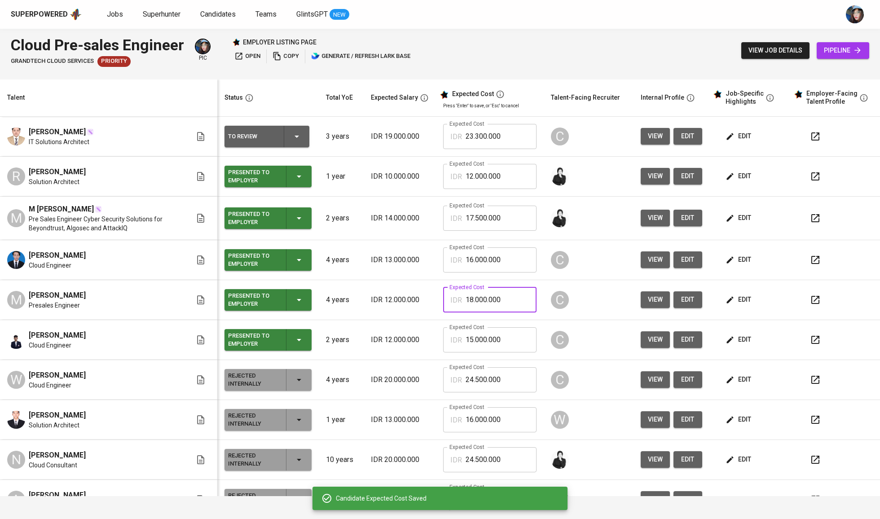
click at [515, 307] on input "18.000.000" at bounding box center [501, 299] width 71 height 25
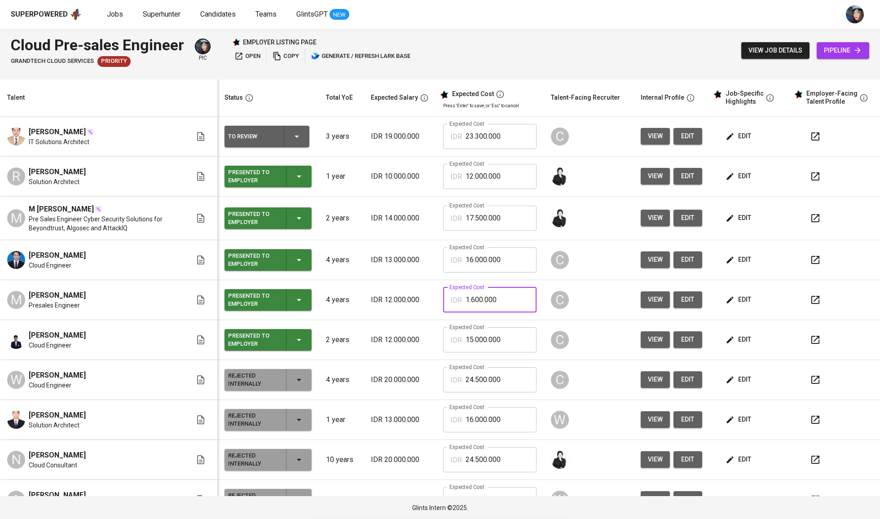
type input "16.000.000"
click at [250, 63] on button "open" at bounding box center [247, 56] width 31 height 14
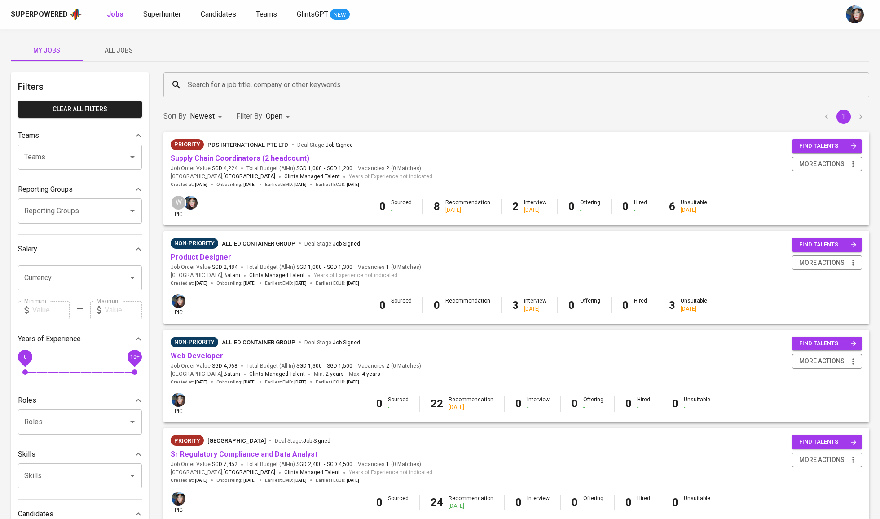
click at [216, 257] on link "Product Designer" at bounding box center [201, 257] width 61 height 9
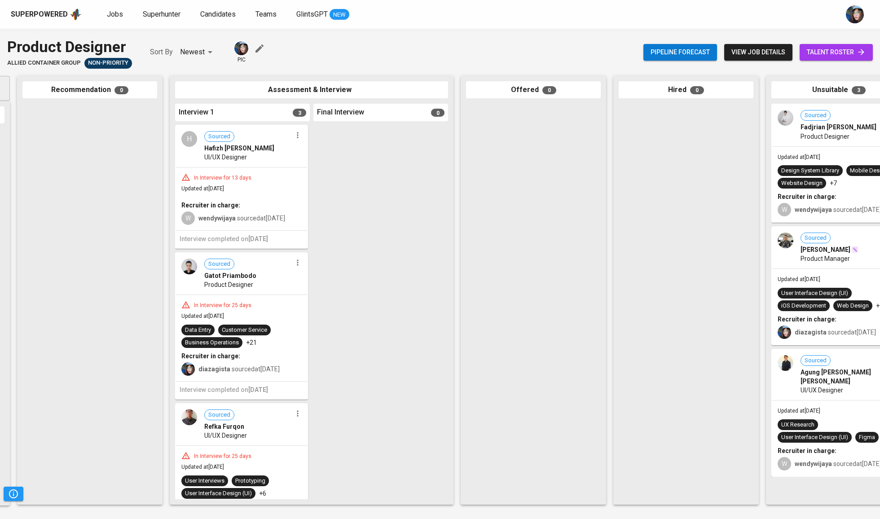
scroll to position [0, 153]
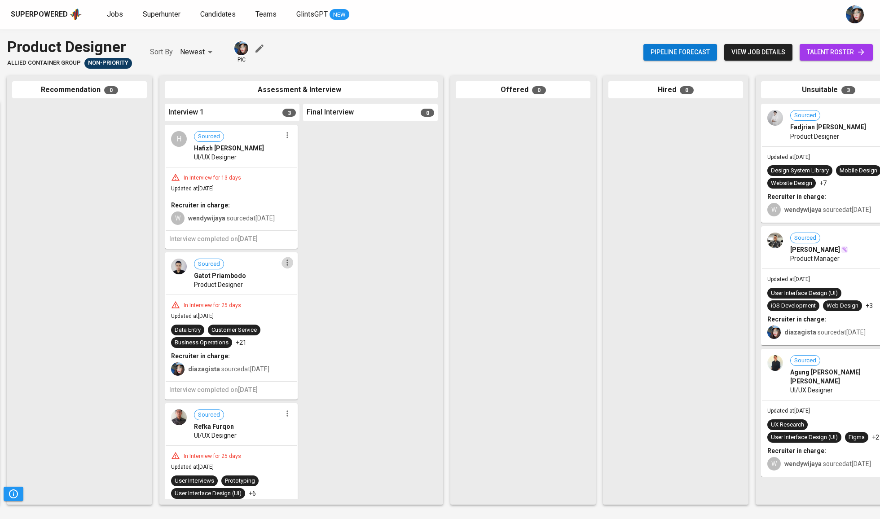
click at [283, 267] on icon "button" at bounding box center [287, 262] width 9 height 9
click at [341, 286] on li "Proceed to next interview" at bounding box center [315, 287] width 81 height 13
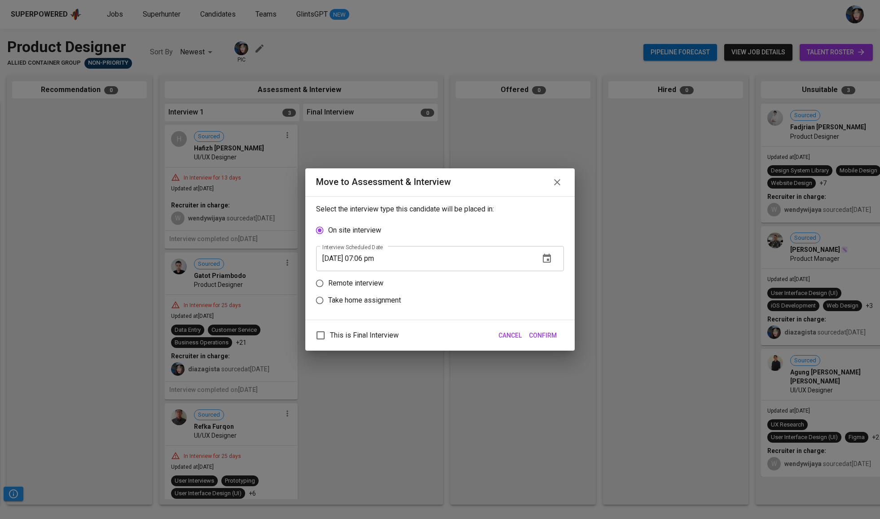
click at [369, 304] on p "Take home assignment" at bounding box center [364, 300] width 73 height 11
click at [328, 304] on input "Take home assignment" at bounding box center [319, 300] width 17 height 17
radio input "true"
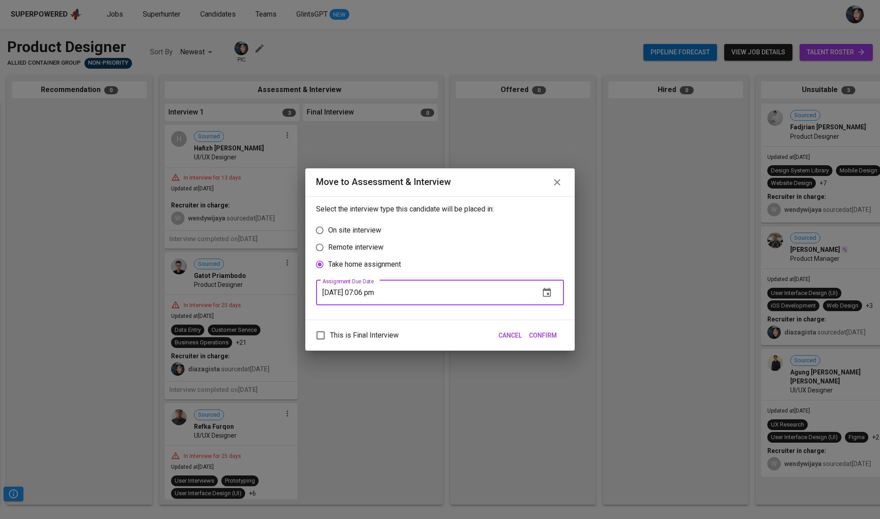
click at [364, 300] on input "[DATE] 07:06 pm" at bounding box center [424, 292] width 216 height 25
type input "[DATE] 06:07 pm"
click at [552, 341] on span "Confirm" at bounding box center [543, 335] width 28 height 11
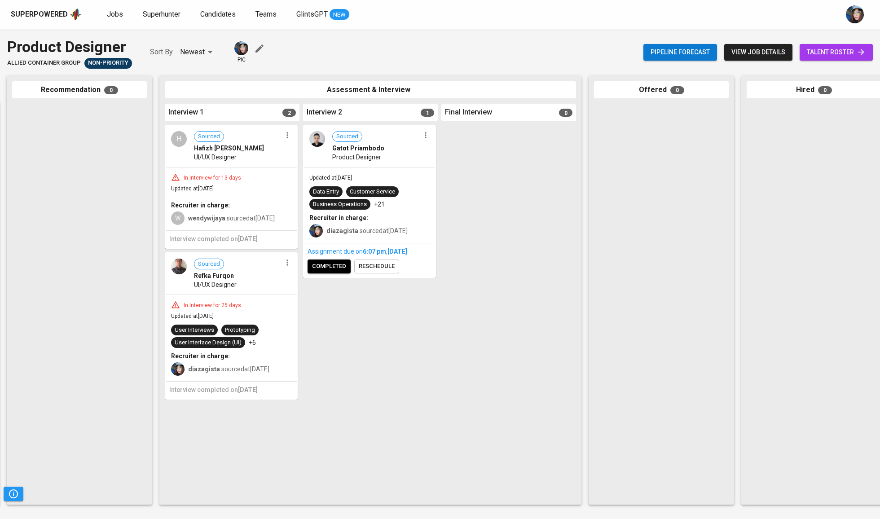
scroll to position [0, 153]
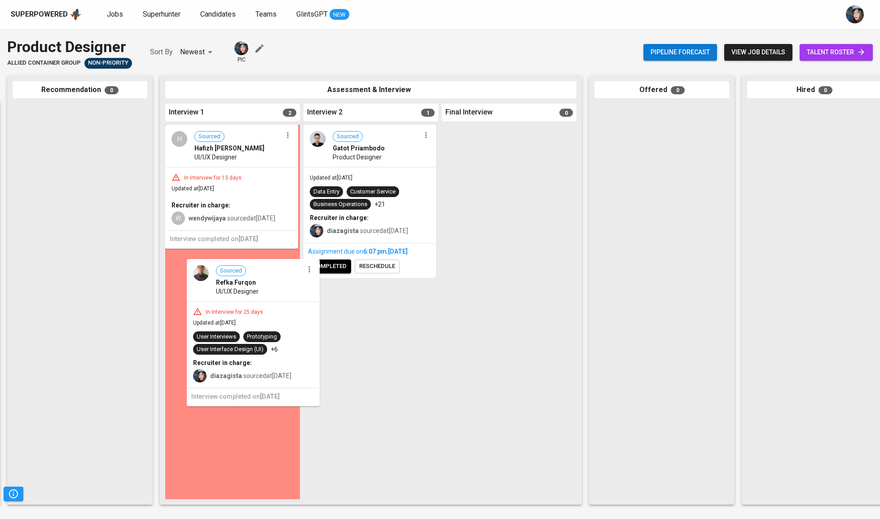
drag, startPoint x: 223, startPoint y: 290, endPoint x: 371, endPoint y: 281, distance: 148.5
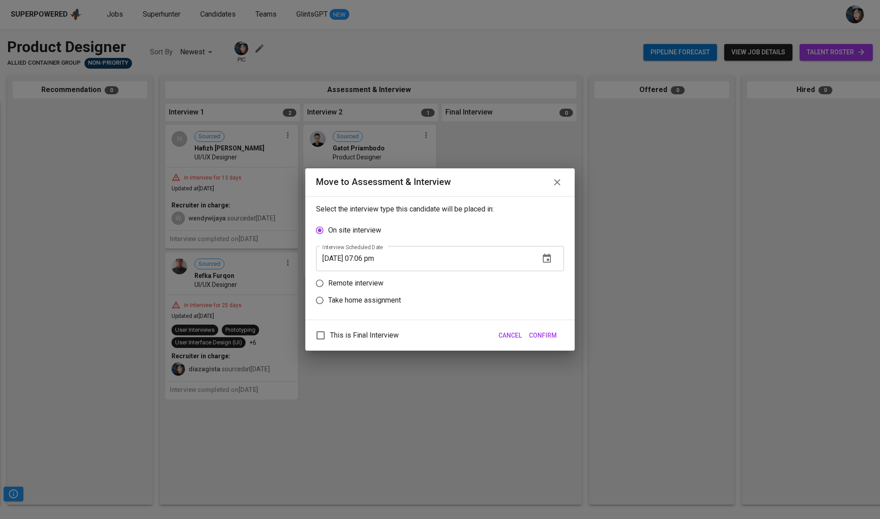
click at [352, 309] on label "Take home assignment" at bounding box center [434, 300] width 246 height 17
click at [328, 309] on input "Take home assignment" at bounding box center [319, 300] width 17 height 17
radio input "true"
click at [366, 300] on input "[DATE] 07:06 pm" at bounding box center [424, 292] width 216 height 25
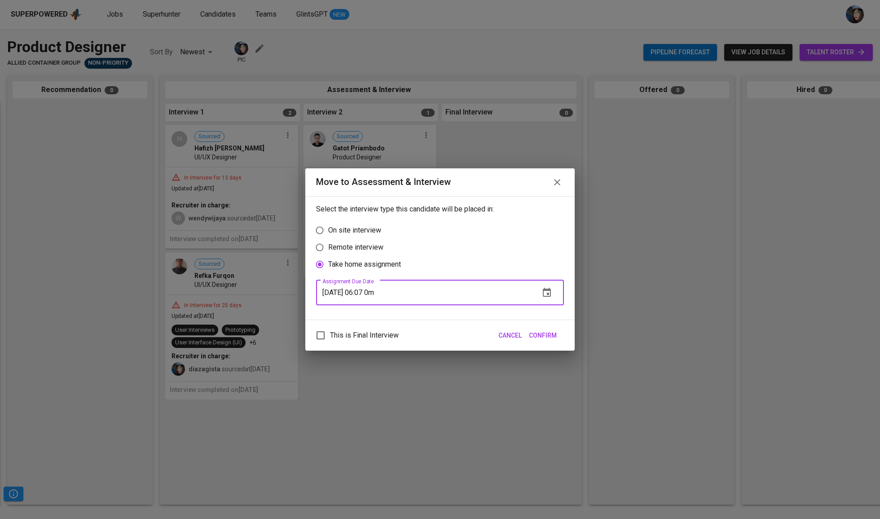
type input "[DATE] 06:07 pm"
click at [532, 335] on button "Confirm" at bounding box center [542, 335] width 35 height 17
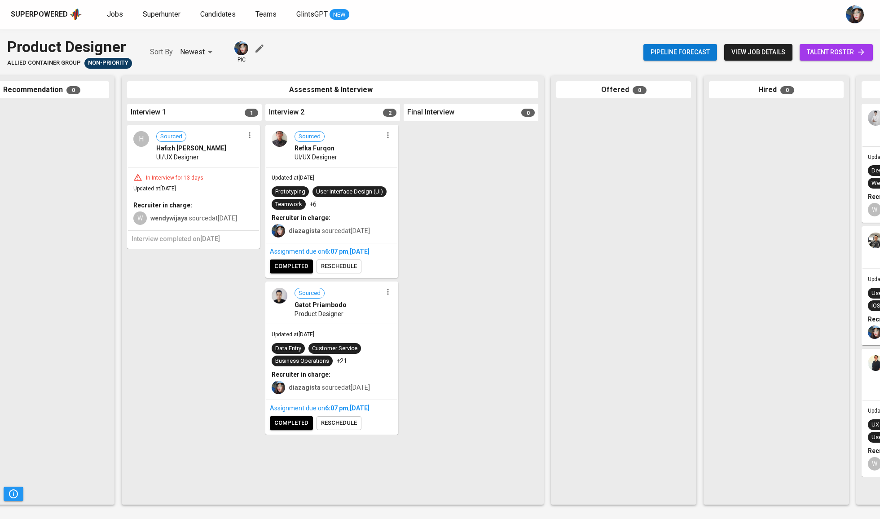
scroll to position [0, 192]
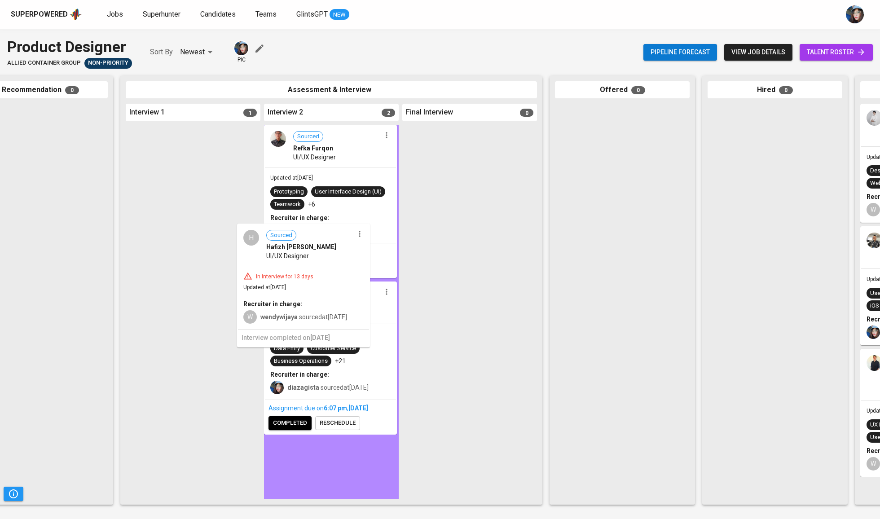
drag, startPoint x: 182, startPoint y: 184, endPoint x: 297, endPoint y: 287, distance: 154.9
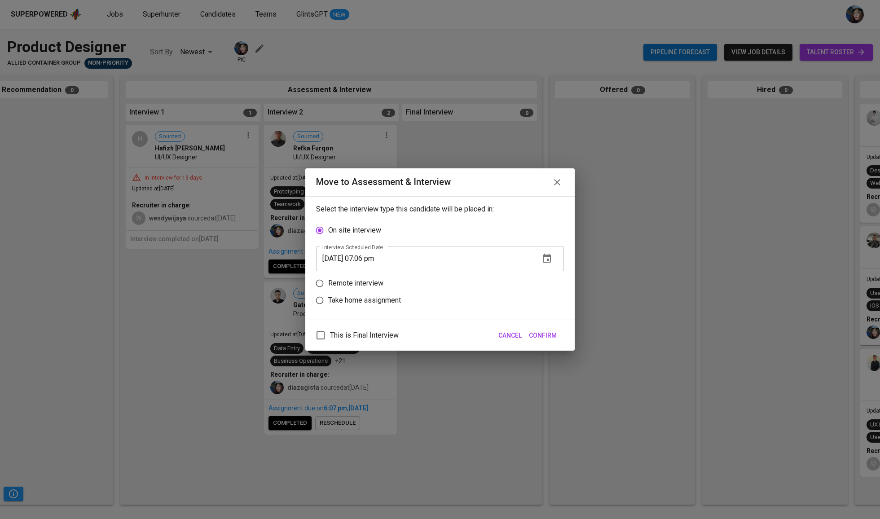
click at [368, 304] on p "Take home assignment" at bounding box center [364, 300] width 73 height 11
click at [328, 304] on input "Take home assignment" at bounding box center [319, 300] width 17 height 17
radio input "true"
click at [543, 297] on icon "button" at bounding box center [547, 292] width 8 height 9
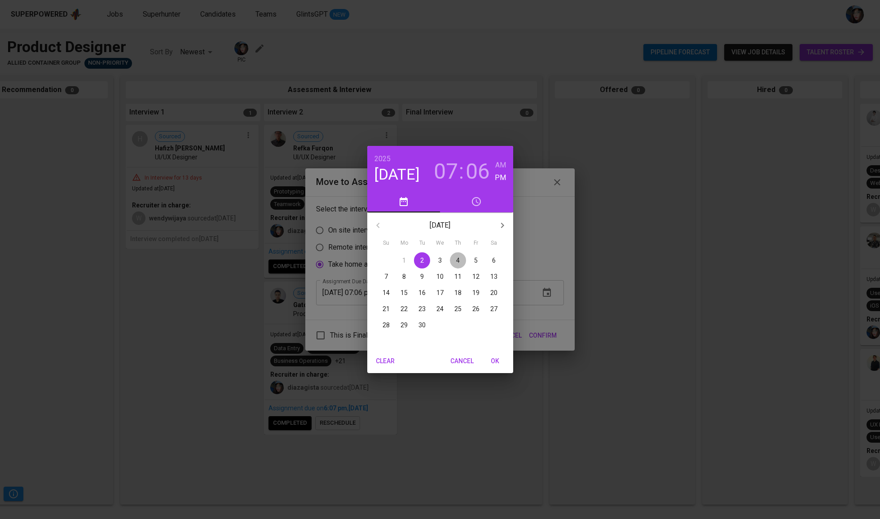
click at [456, 261] on p "4" at bounding box center [458, 260] width 4 height 9
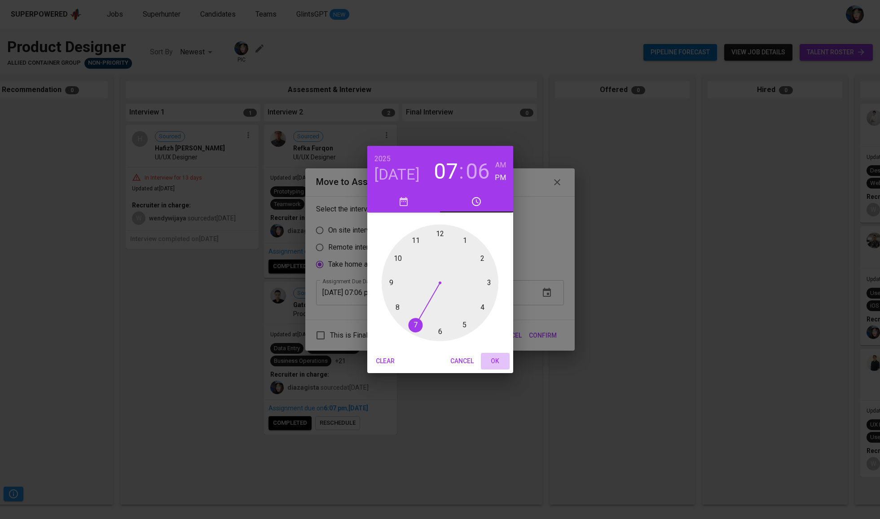
click at [507, 359] on button "OK" at bounding box center [495, 361] width 29 height 17
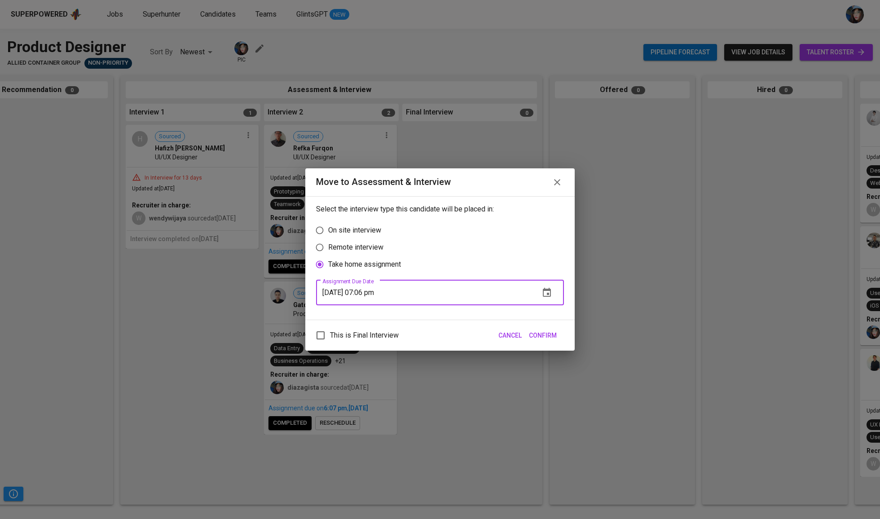
click at [374, 304] on input "[DATE] 07:06 pm" at bounding box center [424, 292] width 216 height 25
click at [376, 299] on input "[DATE] 07:06 pm" at bounding box center [424, 292] width 216 height 25
type input "[DATE] 07:00 am"
click at [545, 339] on span "Confirm" at bounding box center [543, 335] width 28 height 11
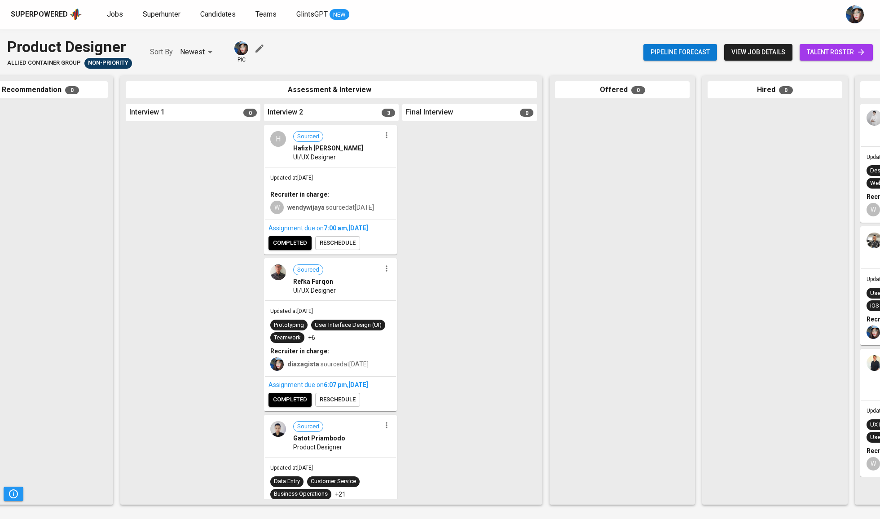
click at [286, 254] on div "Assignment due on 7:00 AM [DATE] completed reschedule" at bounding box center [330, 237] width 131 height 34
click at [311, 246] on button "completed" at bounding box center [289, 243] width 43 height 14
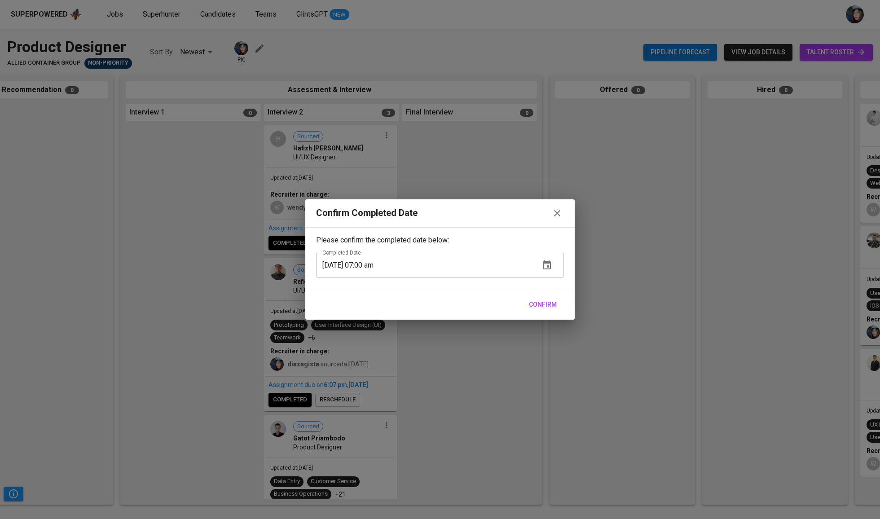
click at [524, 366] on div "Confirm Completed Date Please confirm the completed date below: Completed Date …" at bounding box center [440, 259] width 880 height 519
click at [281, 411] on div "Confirm Completed Date Please confirm the completed date below: Completed Date …" at bounding box center [440, 259] width 880 height 519
click at [559, 208] on icon "button" at bounding box center [557, 213] width 11 height 11
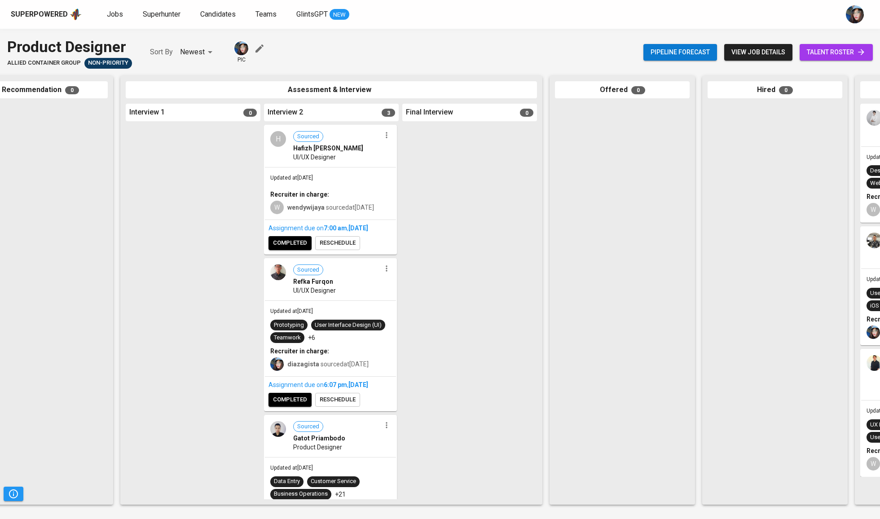
click at [312, 410] on div "Assignment due on 6:07 PM [DATE] completed reschedule" at bounding box center [330, 394] width 131 height 34
click at [295, 405] on span "completed" at bounding box center [290, 400] width 34 height 10
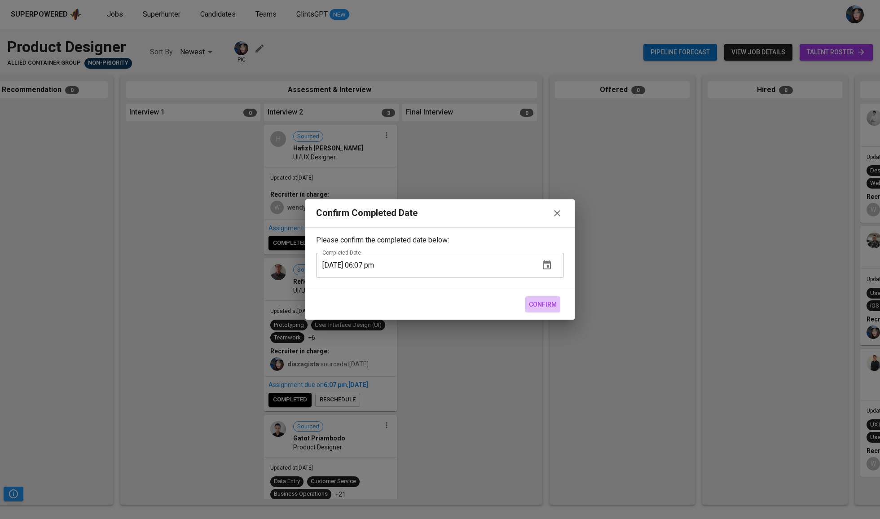
click at [542, 308] on span "Confirm" at bounding box center [543, 304] width 28 height 11
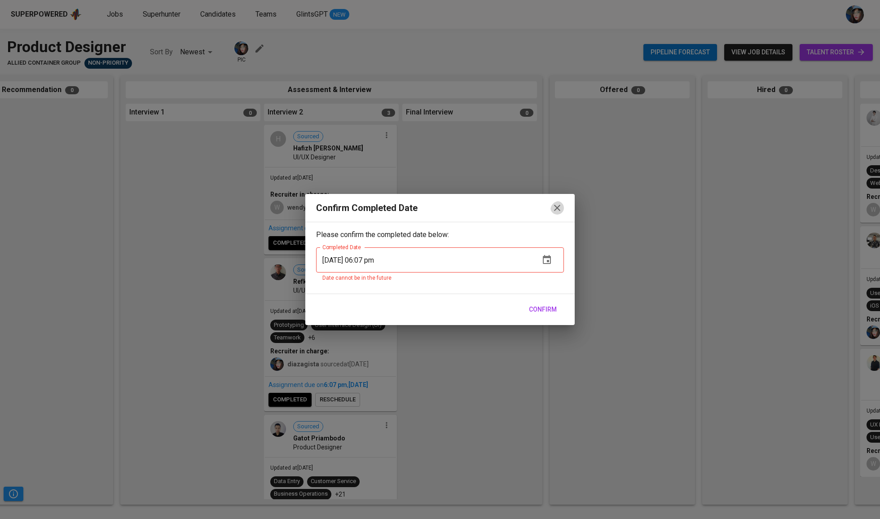
click at [561, 202] on icon "button" at bounding box center [557, 207] width 11 height 11
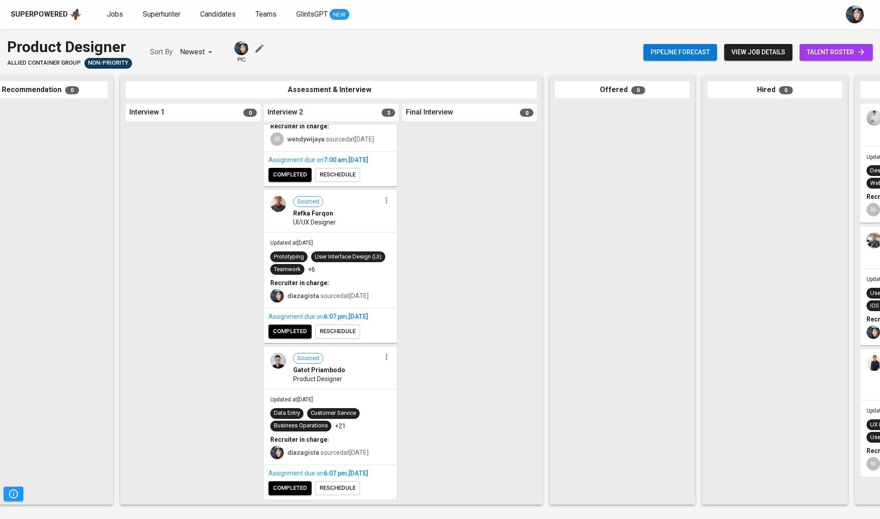
scroll to position [81, 0]
click at [299, 334] on span "completed" at bounding box center [290, 331] width 34 height 10
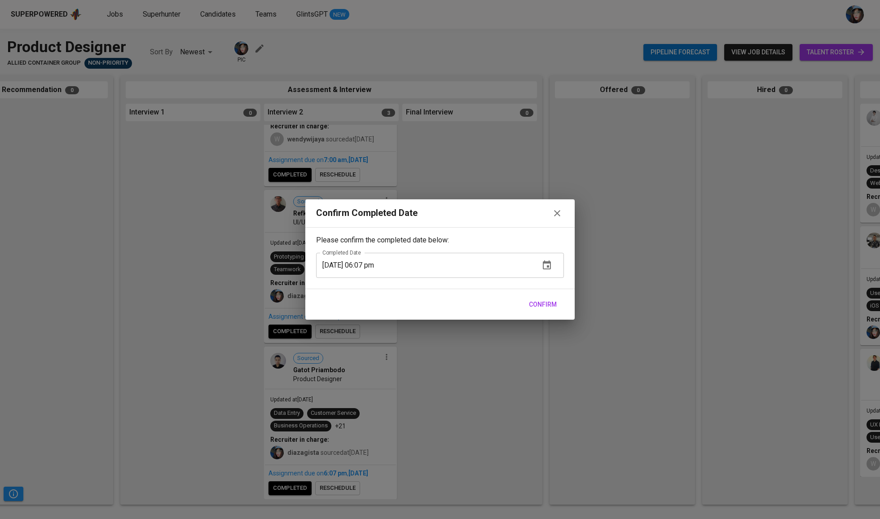
click at [570, 309] on div "Confirm" at bounding box center [439, 304] width 269 height 31
click at [548, 306] on span "Confirm" at bounding box center [543, 304] width 28 height 11
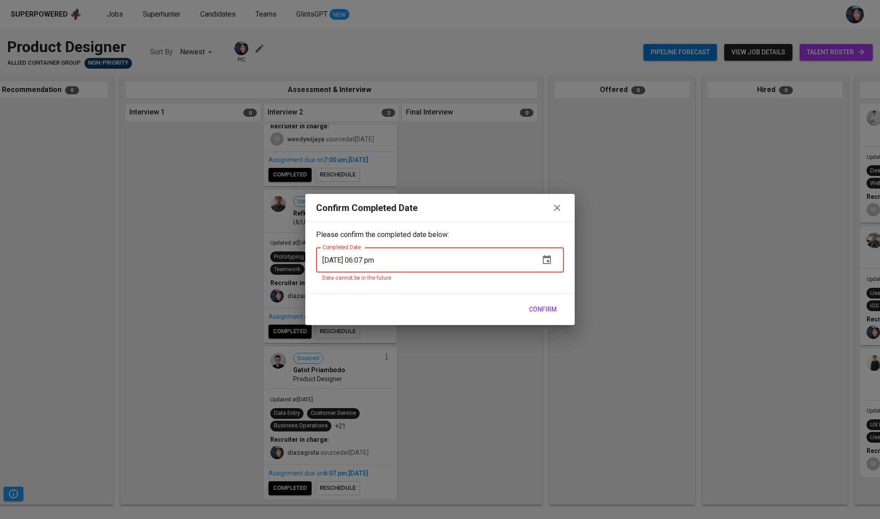
click at [560, 212] on icon "button" at bounding box center [557, 207] width 11 height 11
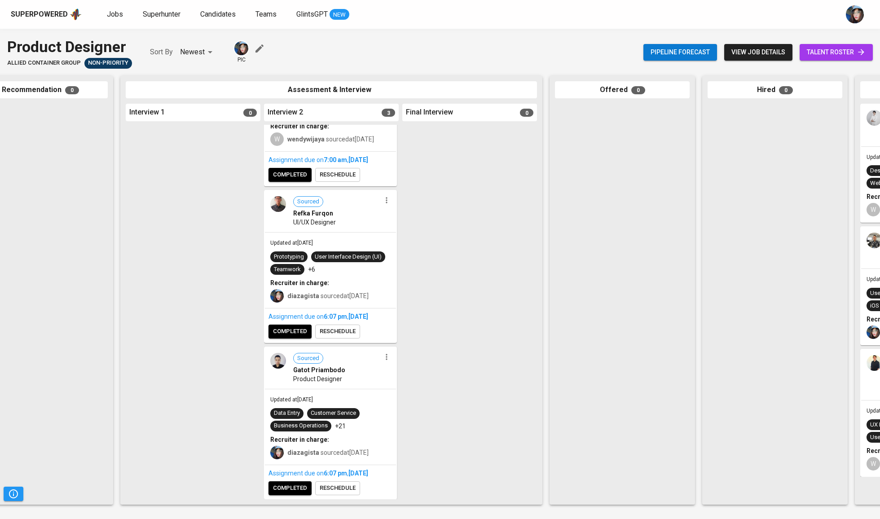
click at [291, 330] on span "completed" at bounding box center [290, 331] width 34 height 10
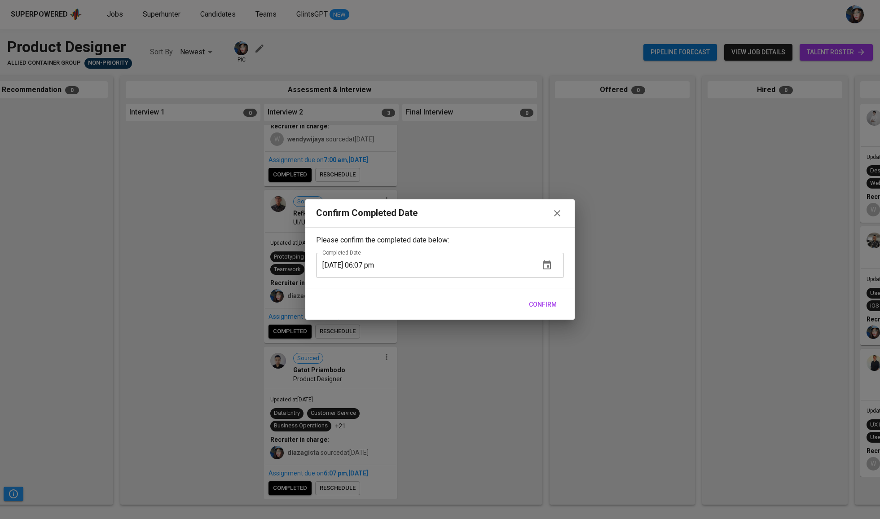
click at [539, 303] on span "Confirm" at bounding box center [543, 304] width 28 height 11
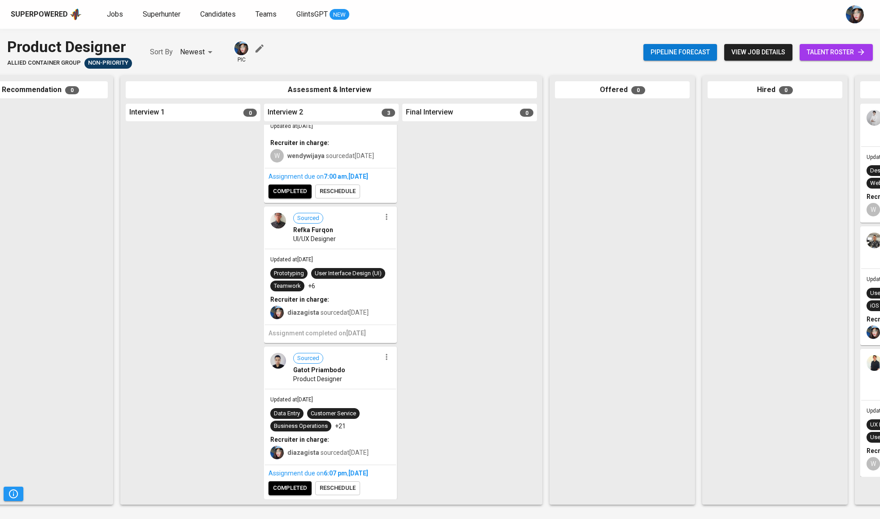
scroll to position [65, 0]
click at [293, 489] on span "completed" at bounding box center [290, 488] width 34 height 10
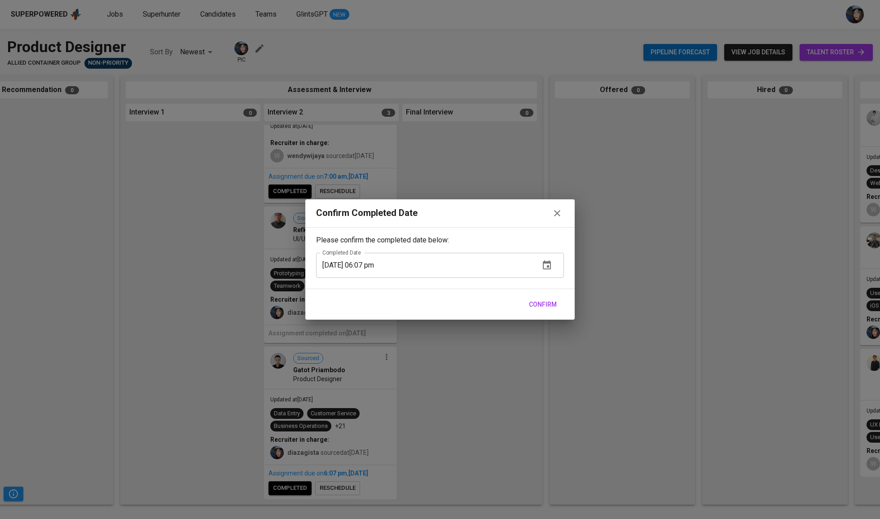
click at [543, 308] on span "Confirm" at bounding box center [543, 304] width 28 height 11
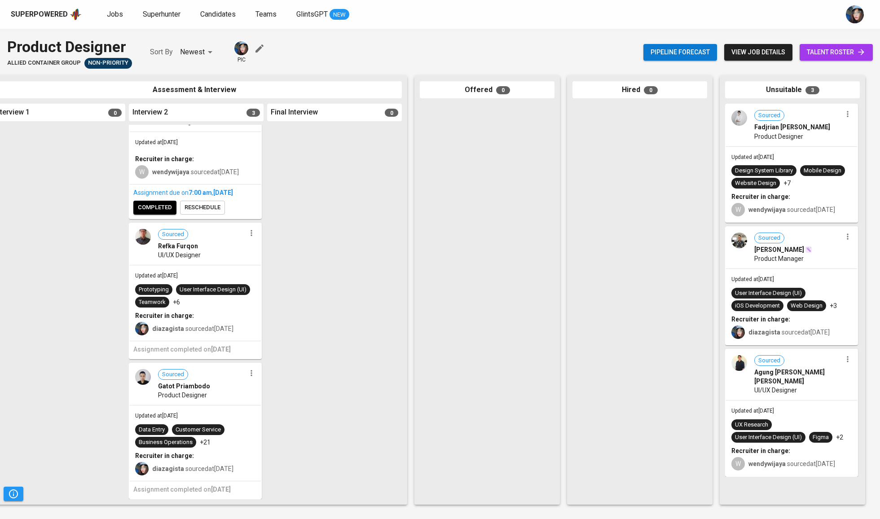
scroll to position [0, 0]
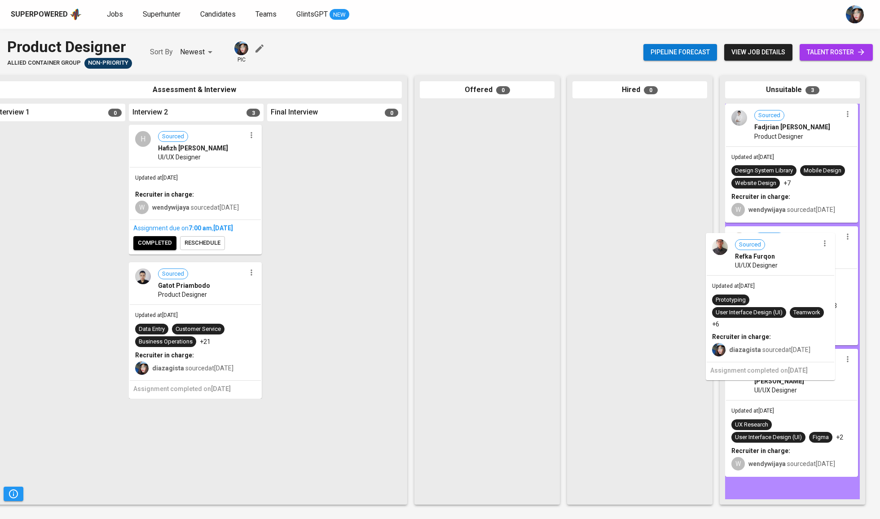
drag, startPoint x: 179, startPoint y: 268, endPoint x: 788, endPoint y: 279, distance: 609.8
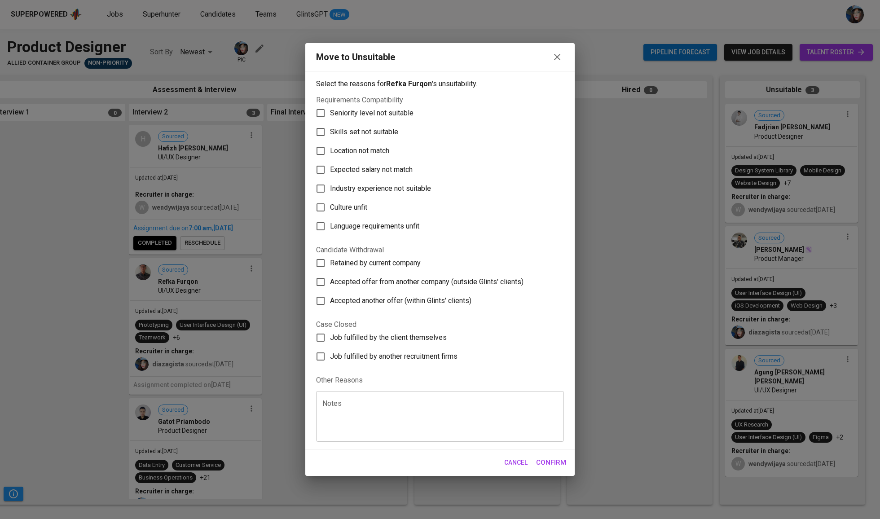
scroll to position [0, 327]
click at [365, 123] on label "Skills set not suitable" at bounding box center [434, 132] width 246 height 19
click at [330, 123] on input "Skills set not suitable" at bounding box center [320, 132] width 19 height 19
checkbox input "true"
click at [558, 468] on span "Confirm" at bounding box center [551, 463] width 30 height 12
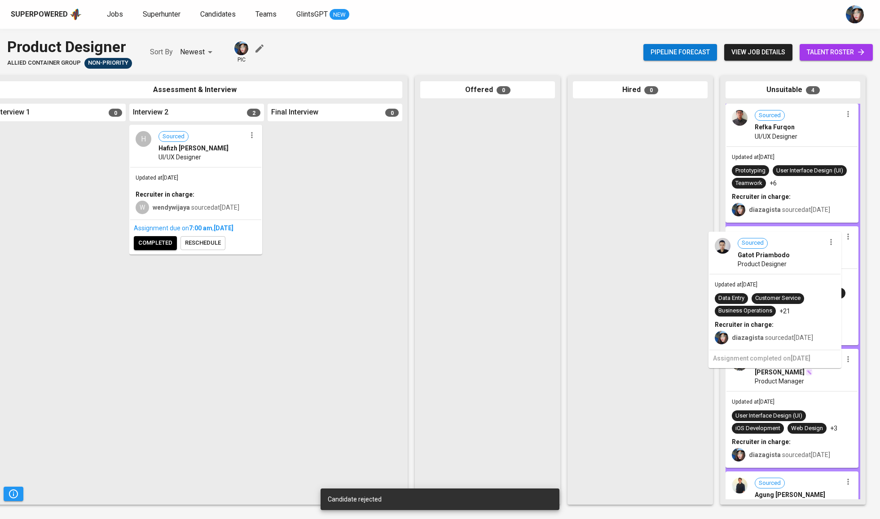
drag, startPoint x: 162, startPoint y: 296, endPoint x: 769, endPoint y: 264, distance: 607.9
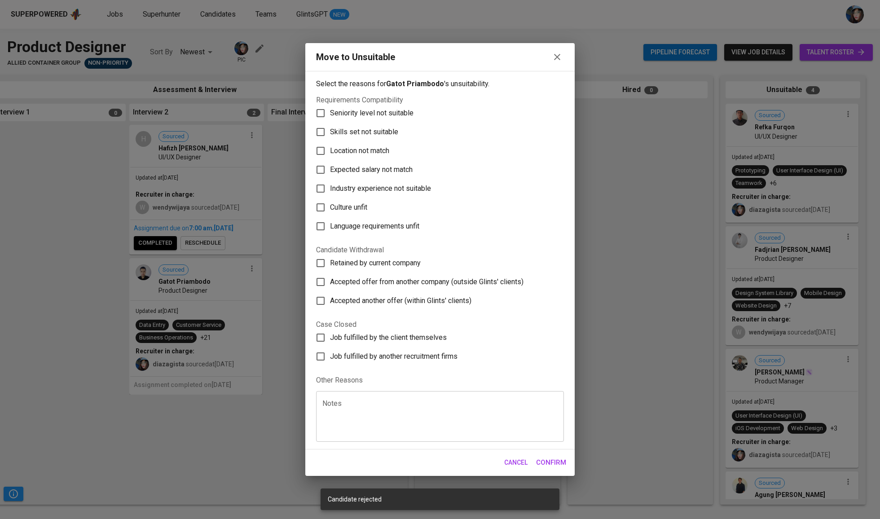
click at [363, 127] on span "Skills set not suitable" at bounding box center [364, 132] width 68 height 11
click at [330, 123] on input "Skills set not suitable" at bounding box center [320, 132] width 19 height 19
checkbox input "true"
click at [560, 468] on span "Confirm" at bounding box center [551, 463] width 30 height 12
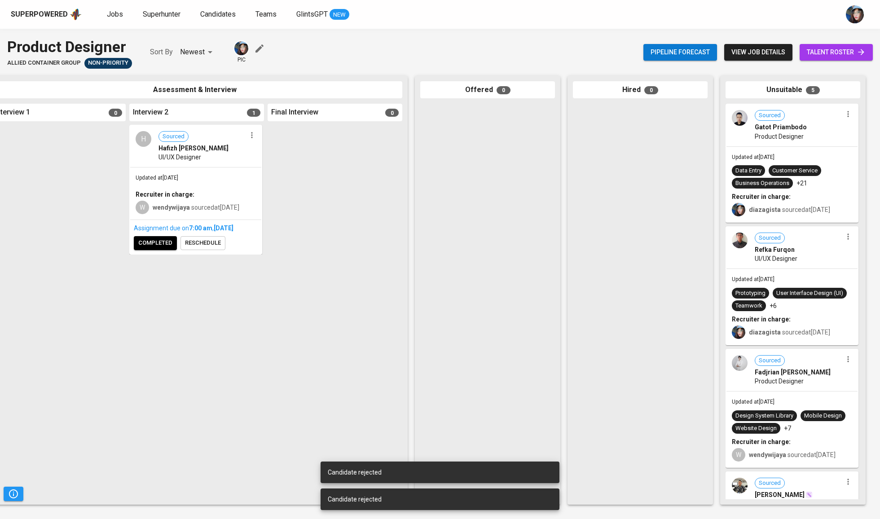
scroll to position [0, 238]
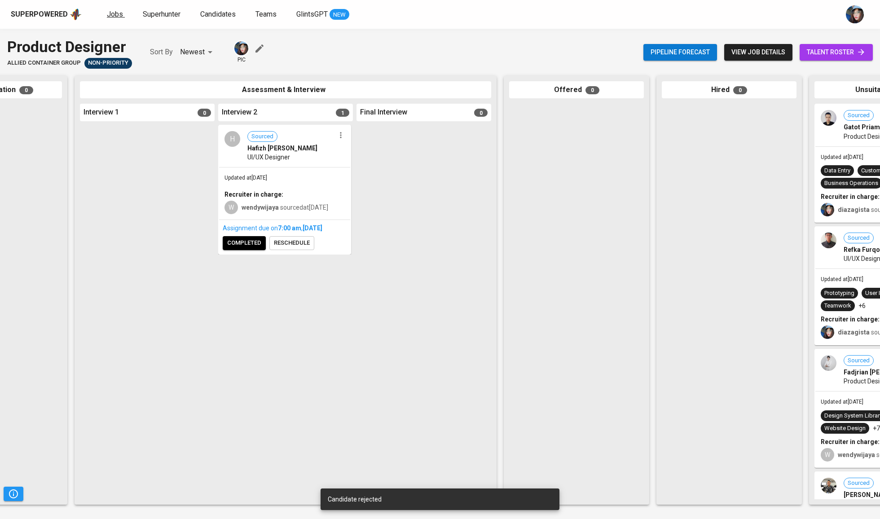
click at [114, 13] on span "Jobs" at bounding box center [115, 14] width 16 height 9
